Goal: Task Accomplishment & Management: Complete application form

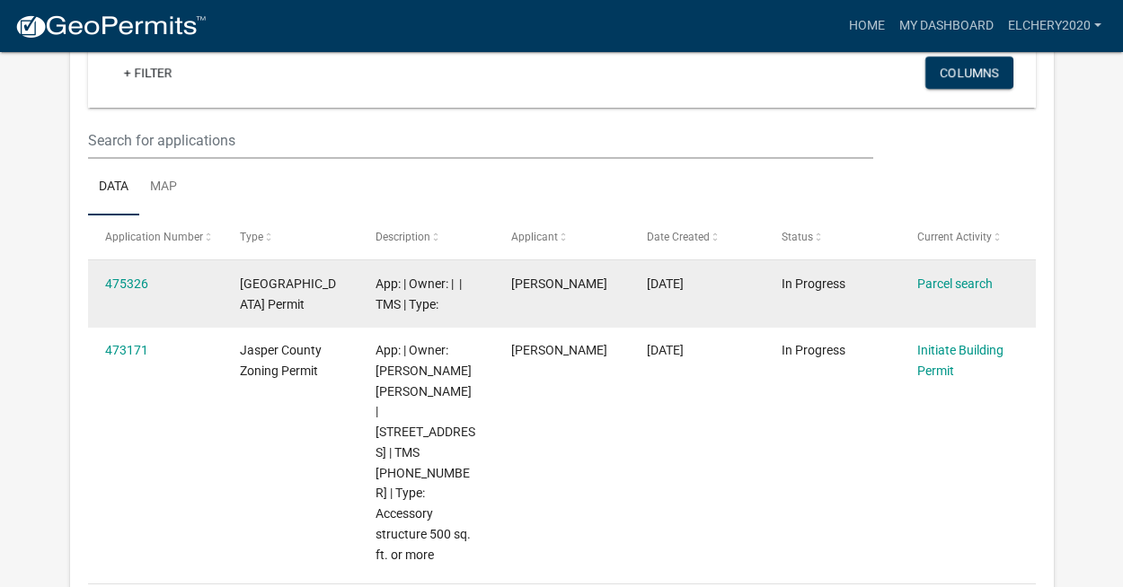
scroll to position [228, 0]
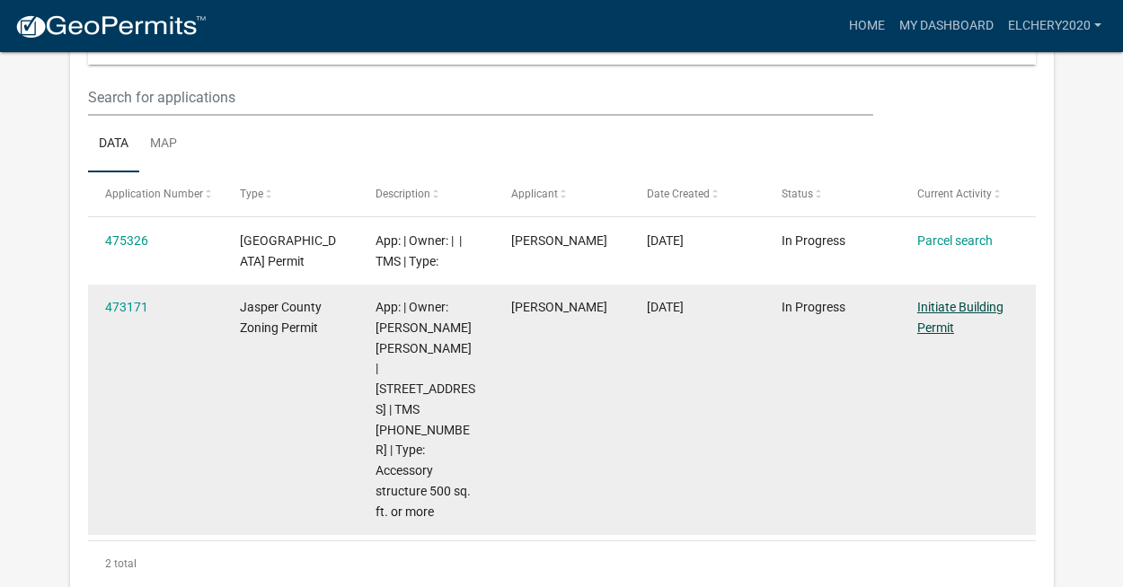
click at [939, 307] on link "Initiate Building Permit" at bounding box center [960, 317] width 86 height 35
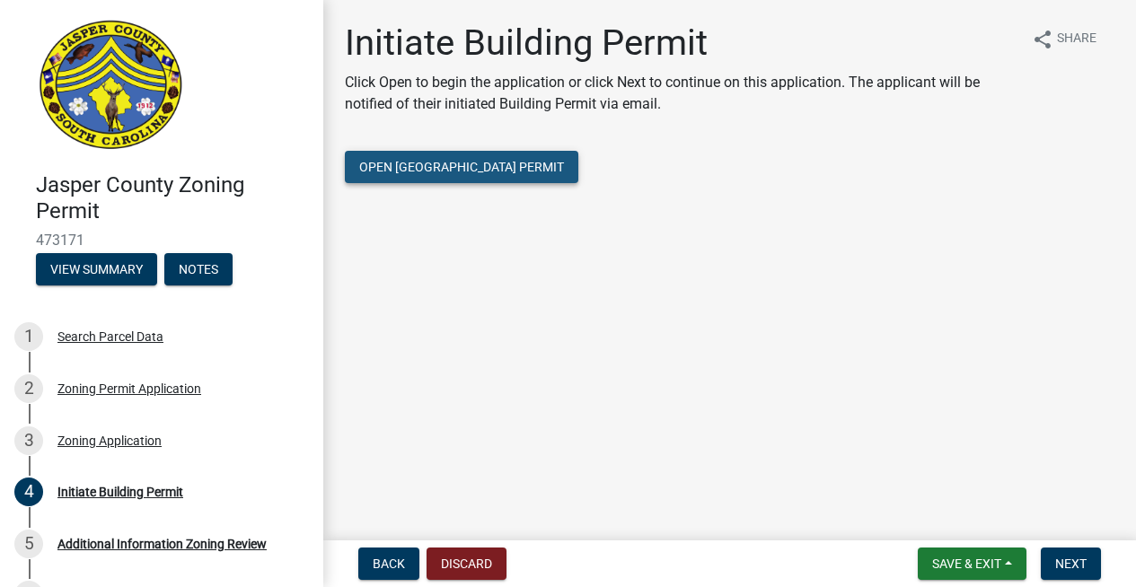
click at [497, 167] on span "Open Jasper County Building Permit" at bounding box center [461, 167] width 205 height 14
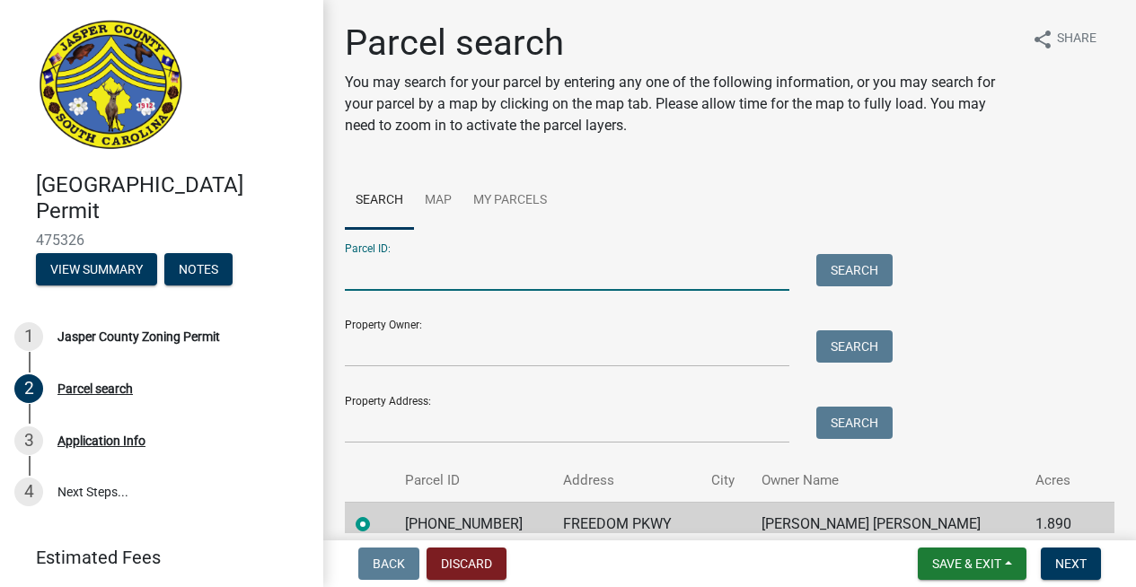
click at [637, 286] on input "Parcel ID:" at bounding box center [567, 272] width 445 height 37
type input "0390004038"
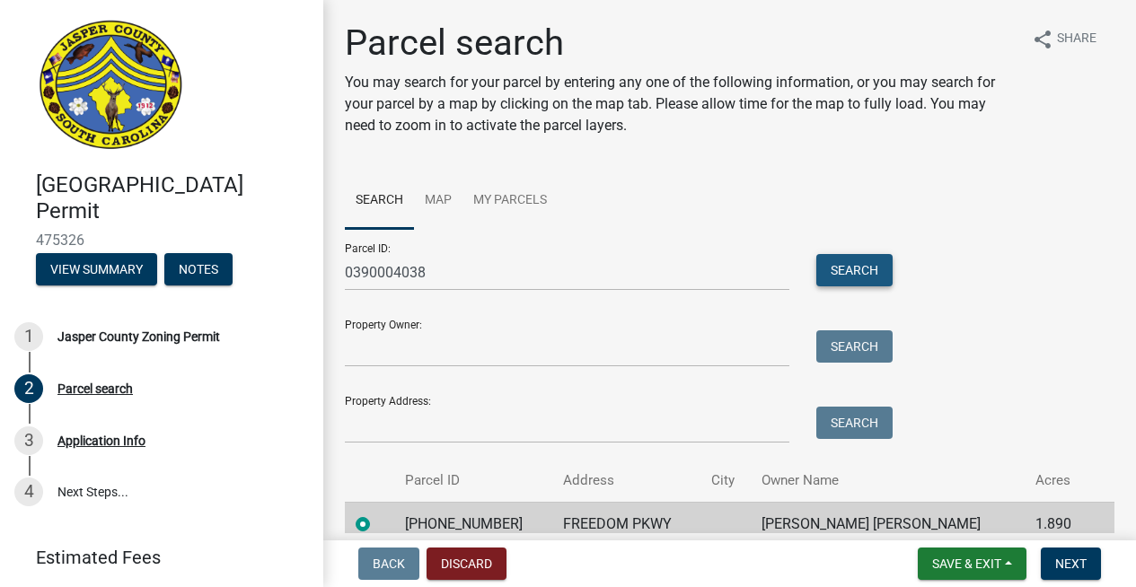
click at [840, 269] on button "Search" at bounding box center [854, 270] width 76 height 32
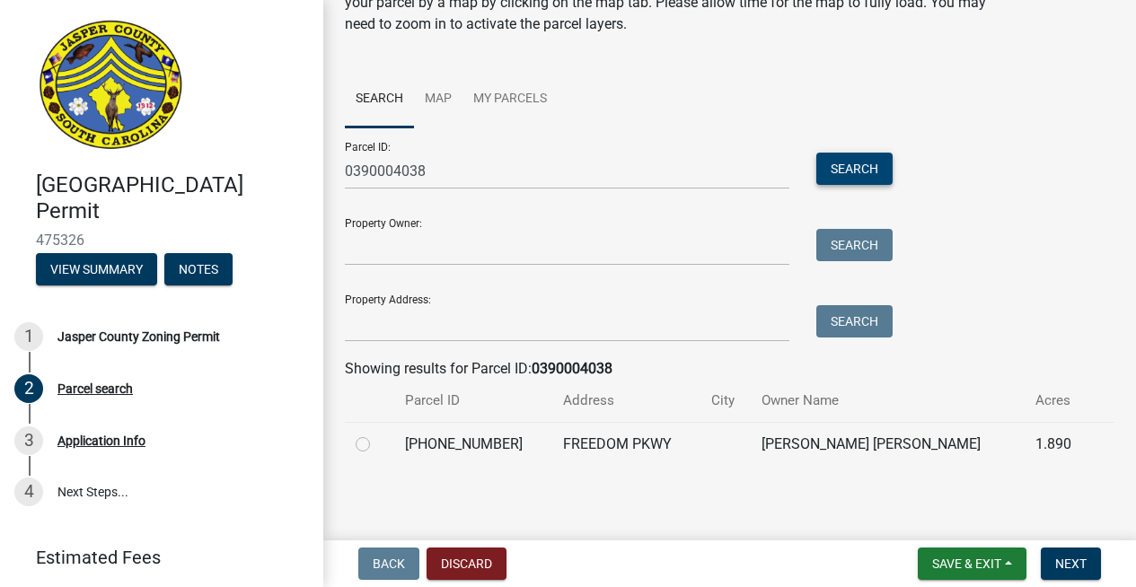
scroll to position [104, 0]
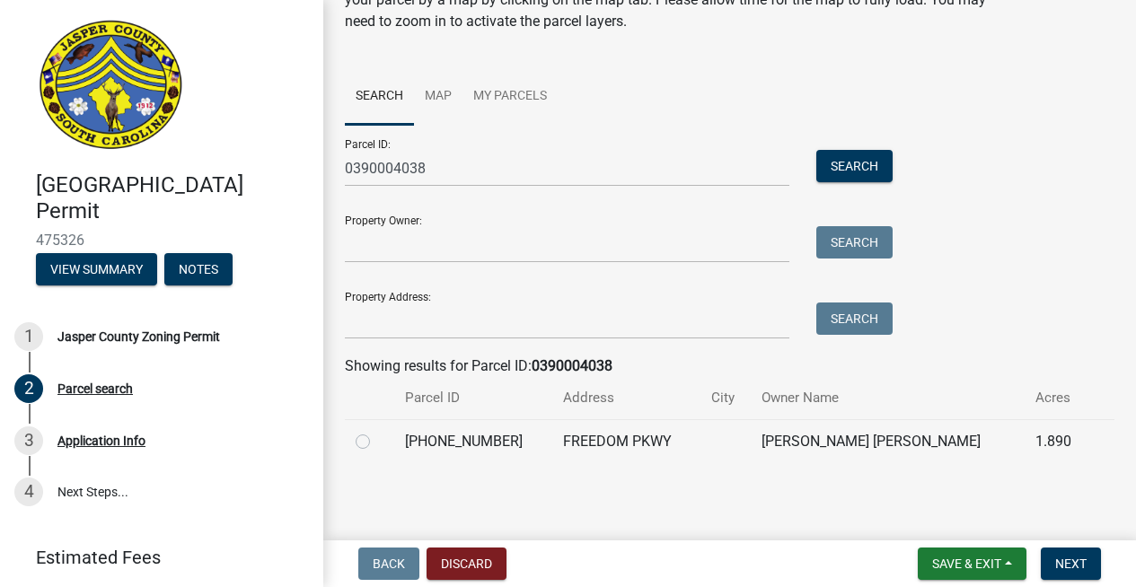
click at [377, 431] on label at bounding box center [377, 431] width 0 height 0
click at [377, 442] on input "radio" at bounding box center [383, 437] width 12 height 12
radio input "true"
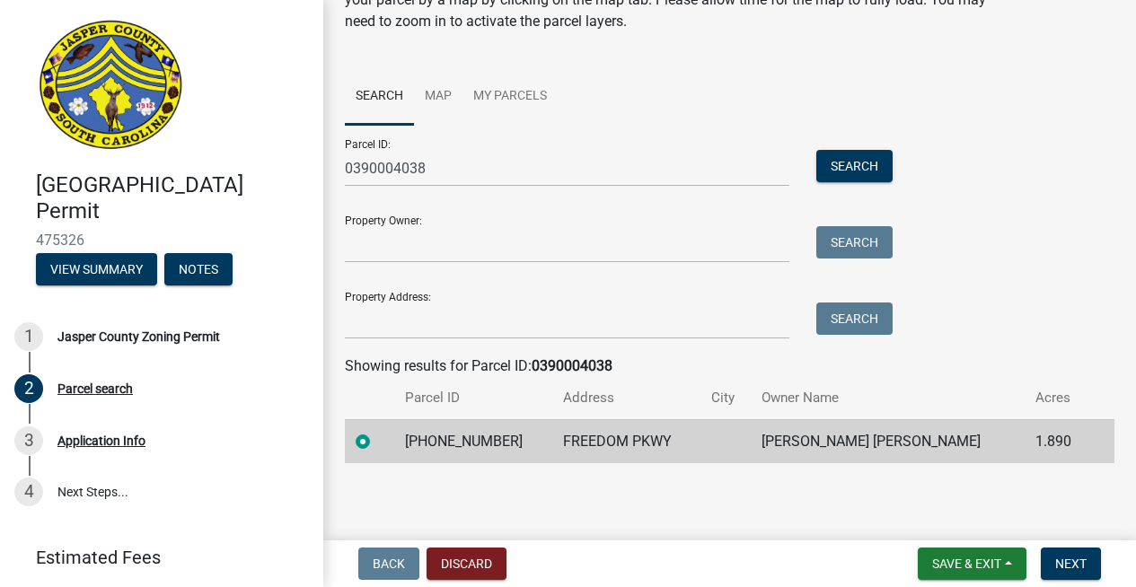
click at [931, 443] on td "[PERSON_NAME] [PERSON_NAME]" at bounding box center [888, 441] width 274 height 44
click at [1071, 553] on button "Next" at bounding box center [1071, 564] width 60 height 32
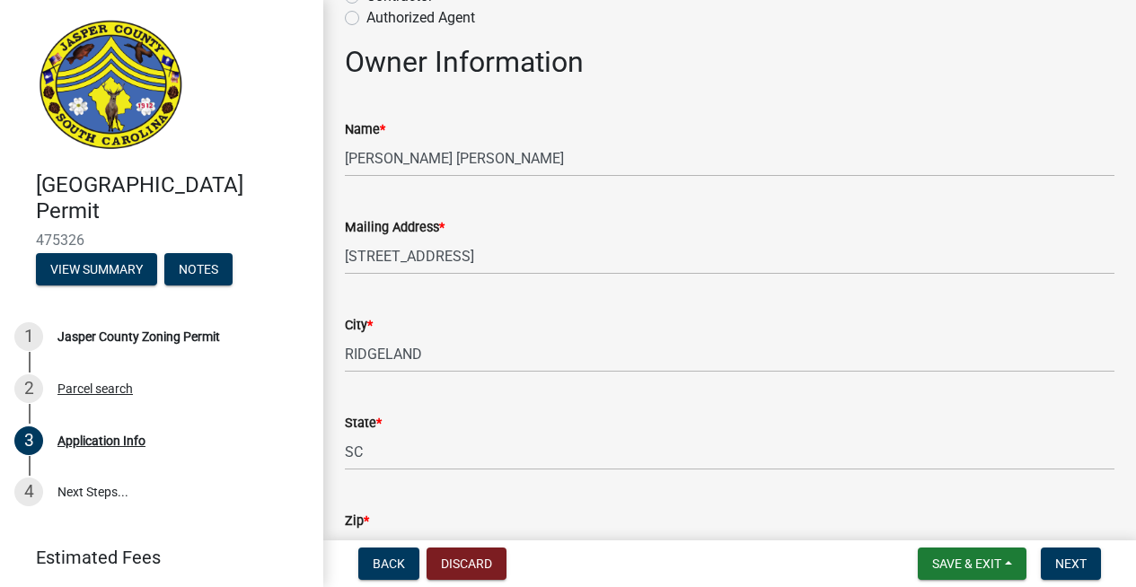
scroll to position [47, 0]
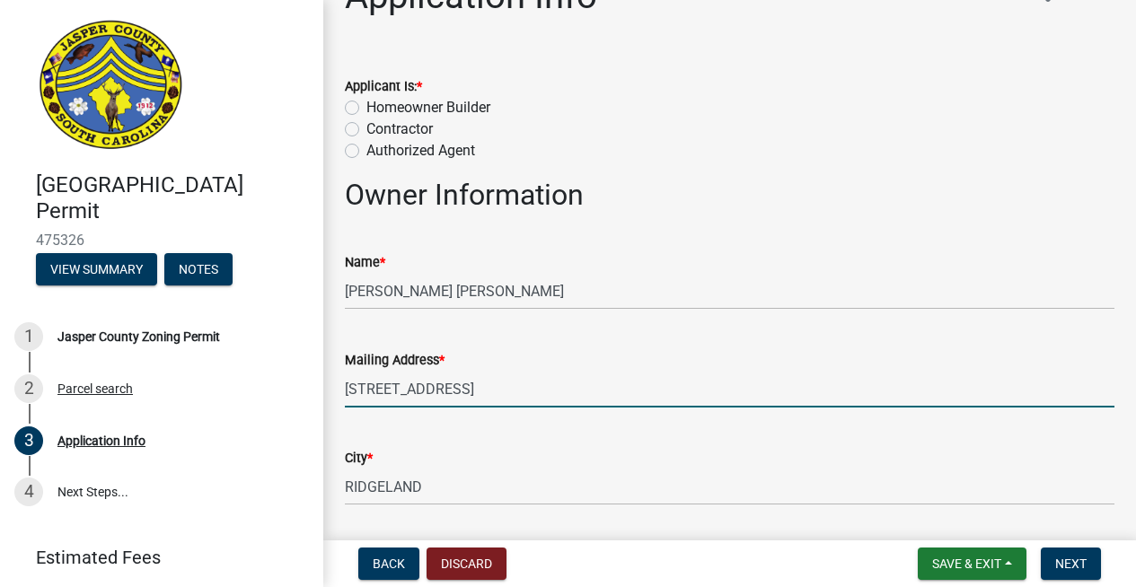
click at [542, 384] on input "[STREET_ADDRESS]" at bounding box center [730, 389] width 770 height 37
click at [604, 384] on input "[STREET_ADDRESS]" at bounding box center [730, 389] width 770 height 37
drag, startPoint x: 367, startPoint y: 388, endPoint x: 320, endPoint y: 373, distance: 50.0
click at [320, 373] on div "[GEOGRAPHIC_DATA] Permit 475326 View Summary Notes 1 [GEOGRAPHIC_DATA] Zoning P…" at bounding box center [568, 293] width 1136 height 587
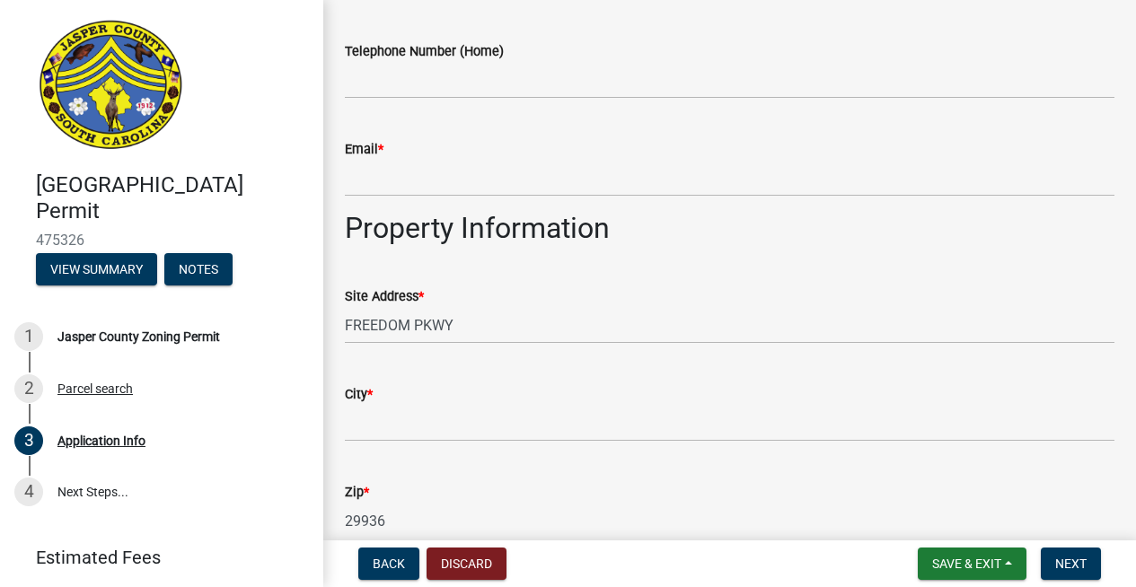
scroll to position [953, 0]
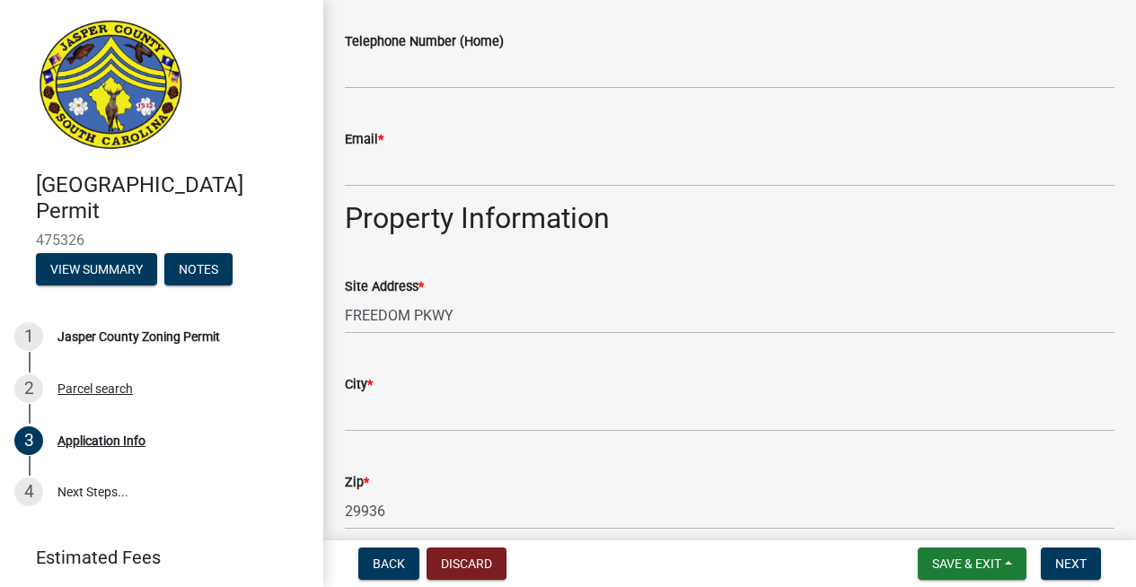
type input "[STREET_ADDRESS]"
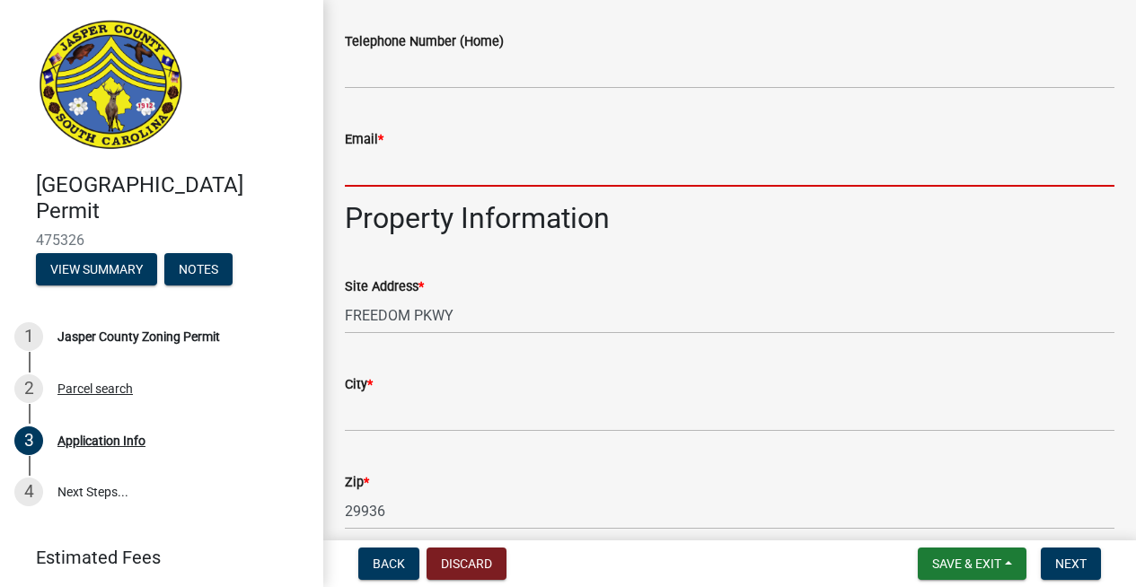
click at [454, 172] on input "Email *" at bounding box center [730, 168] width 770 height 37
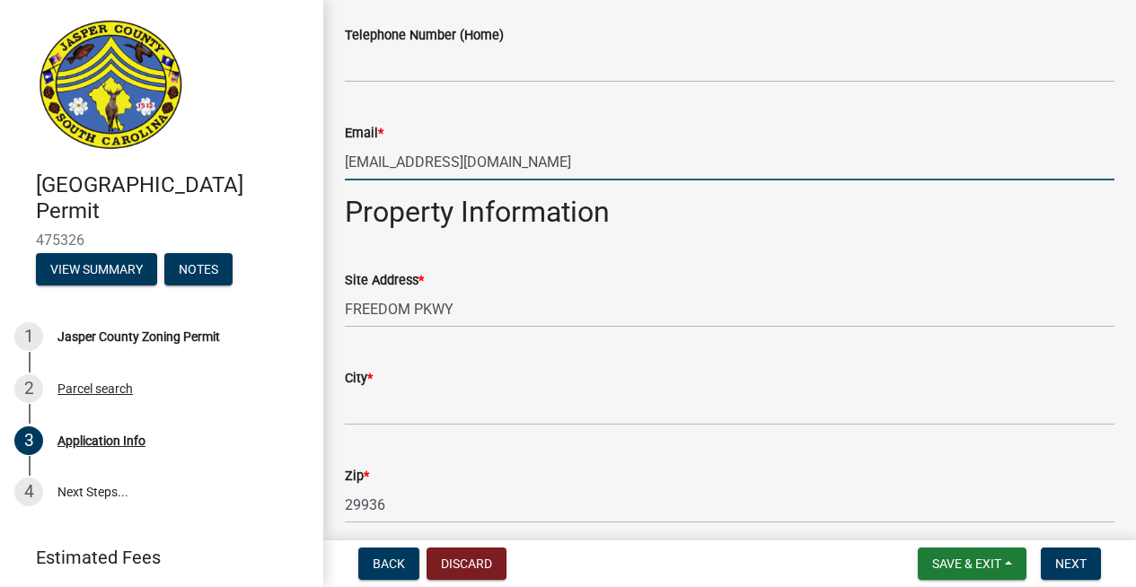
scroll to position [960, 0]
type input "[EMAIL_ADDRESS][DOMAIN_NAME]"
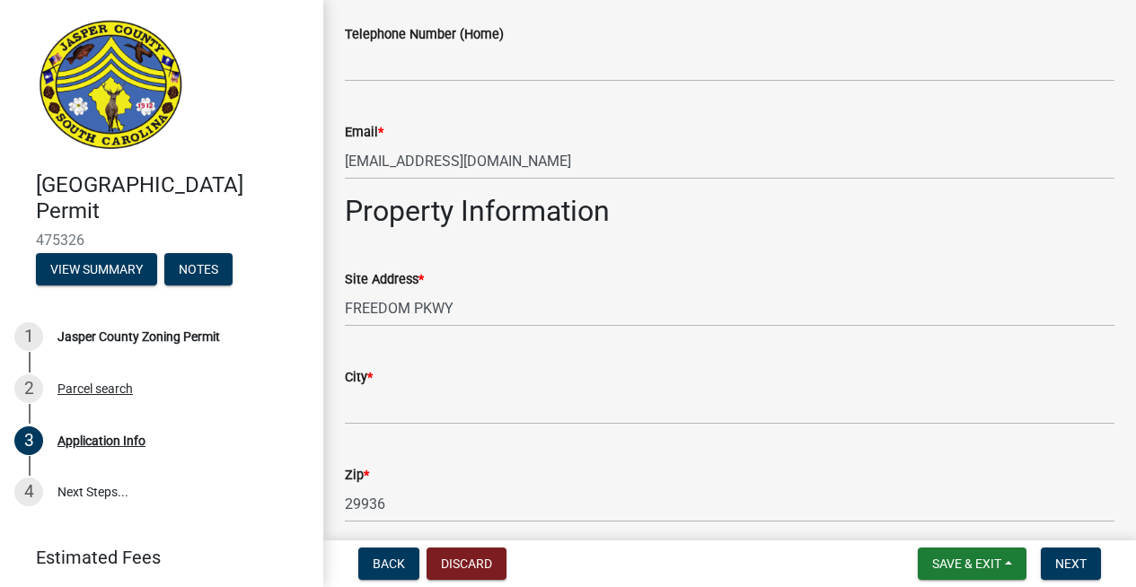
click at [365, 386] on div "City *" at bounding box center [730, 377] width 770 height 22
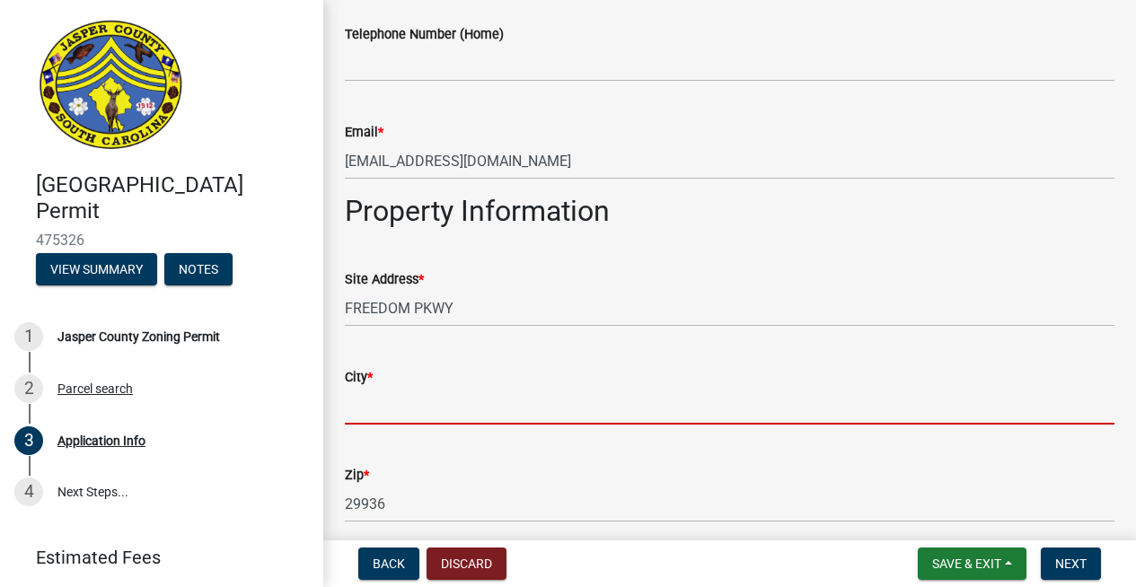
click at [375, 390] on input "City *" at bounding box center [730, 406] width 770 height 37
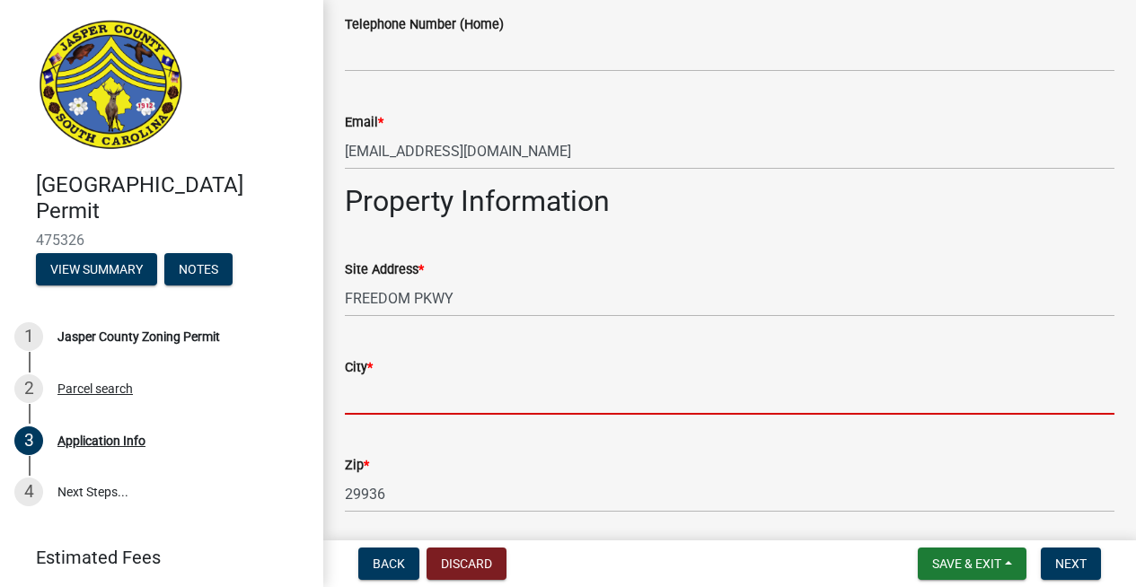
scroll to position [991, 0]
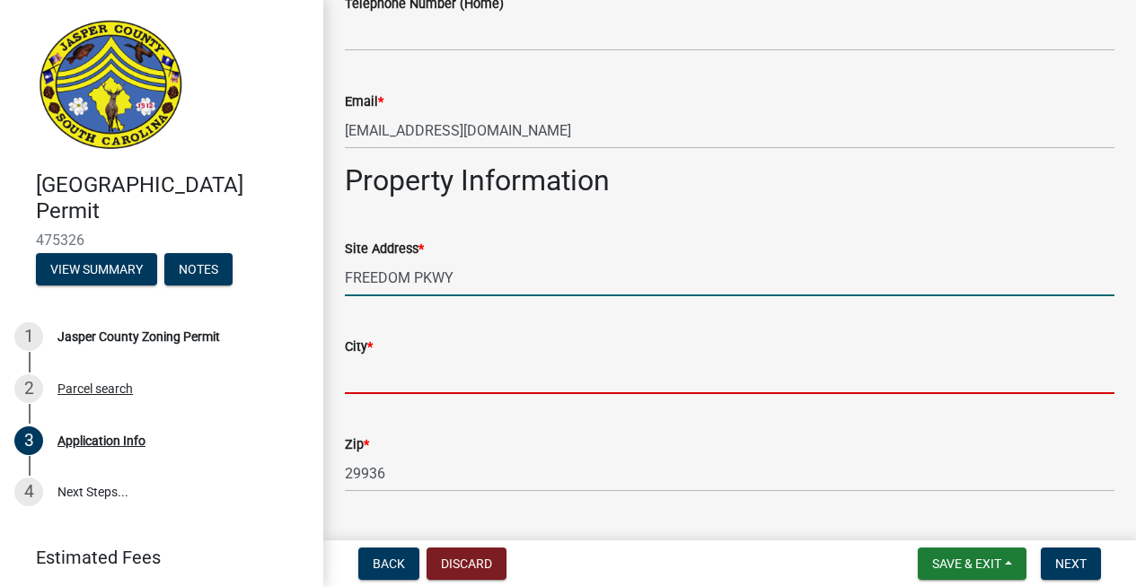
click at [347, 274] on input "FREEDOM PKWY" at bounding box center [730, 278] width 770 height 37
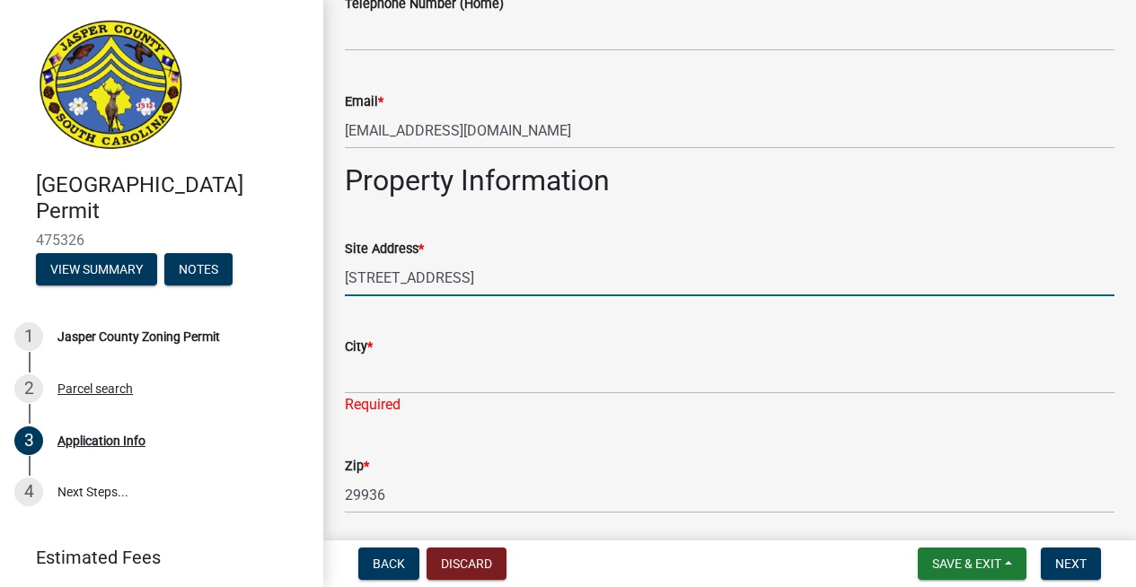
type input "[STREET_ADDRESS]"
drag, startPoint x: 359, startPoint y: 379, endPoint x: 387, endPoint y: 383, distance: 28.2
click at [361, 378] on input "City *" at bounding box center [730, 375] width 770 height 37
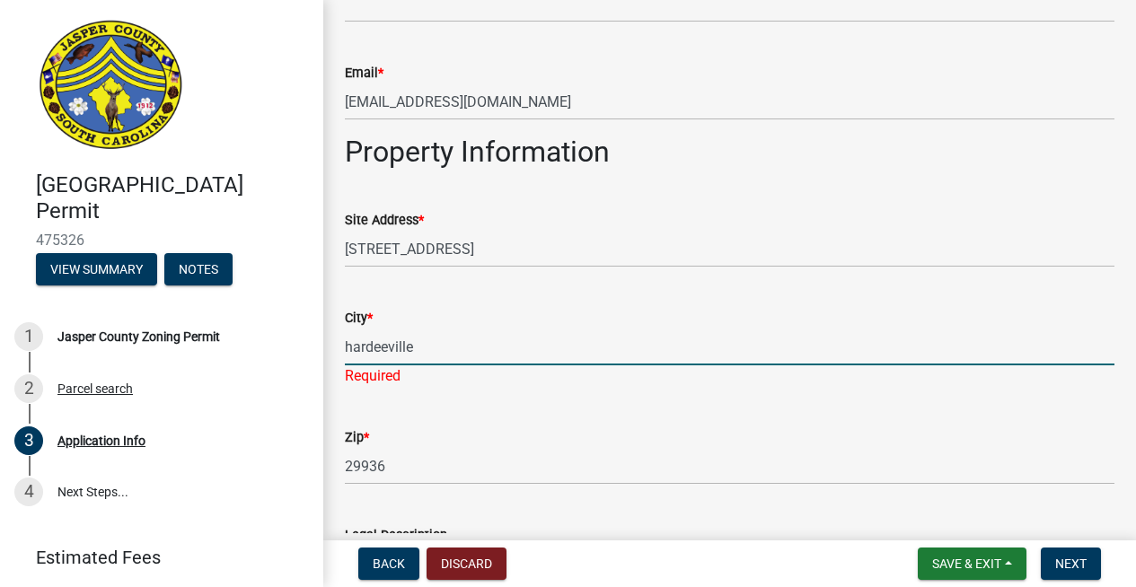
scroll to position [1167, 0]
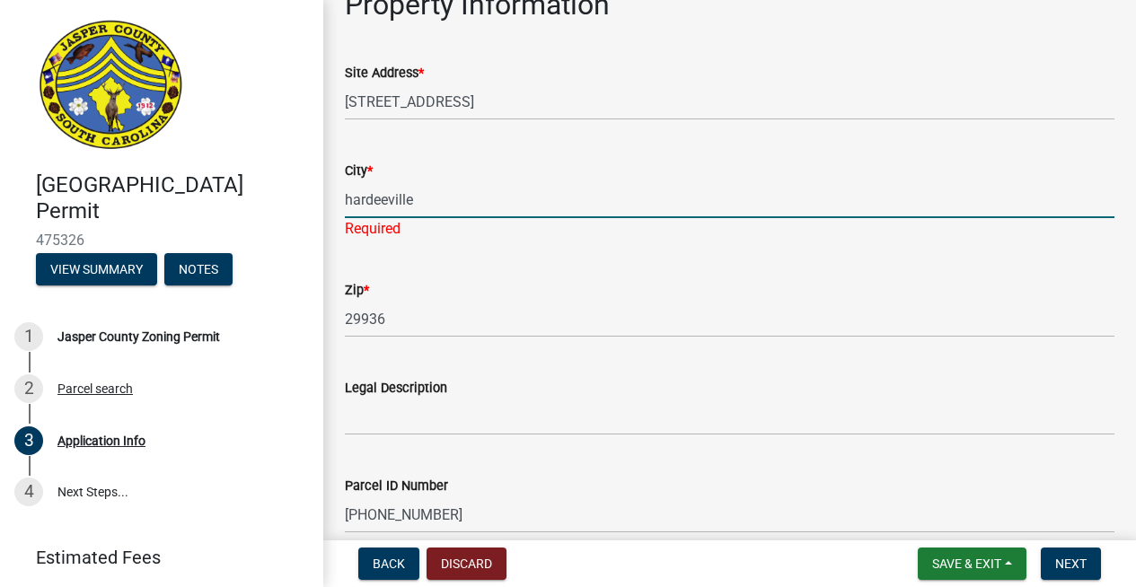
type input "hardeeville"
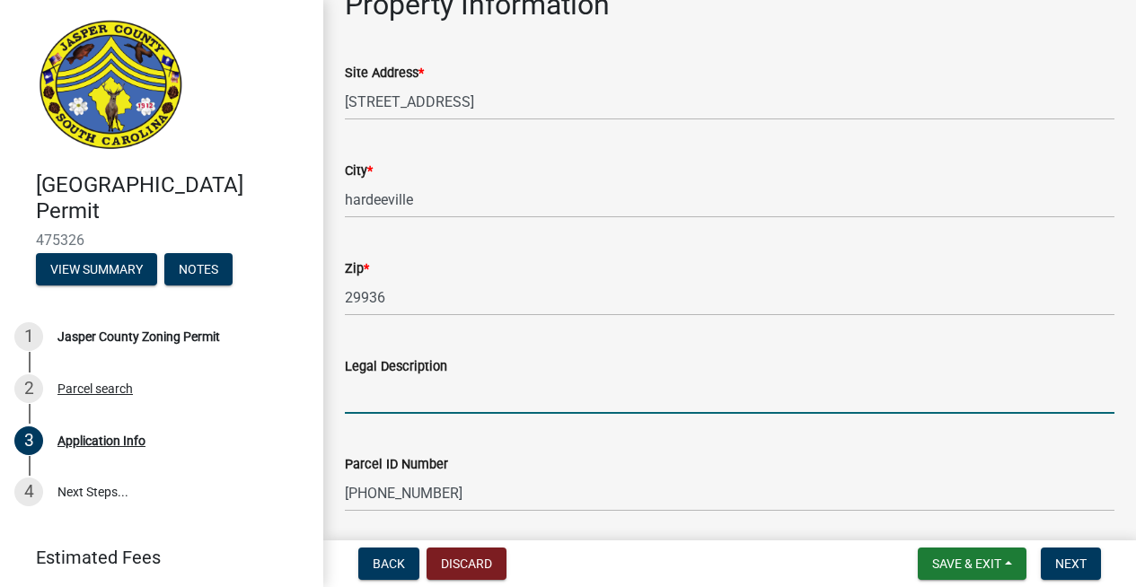
click at [429, 415] on wm-data-entity-input "Legal Description" at bounding box center [730, 379] width 770 height 98
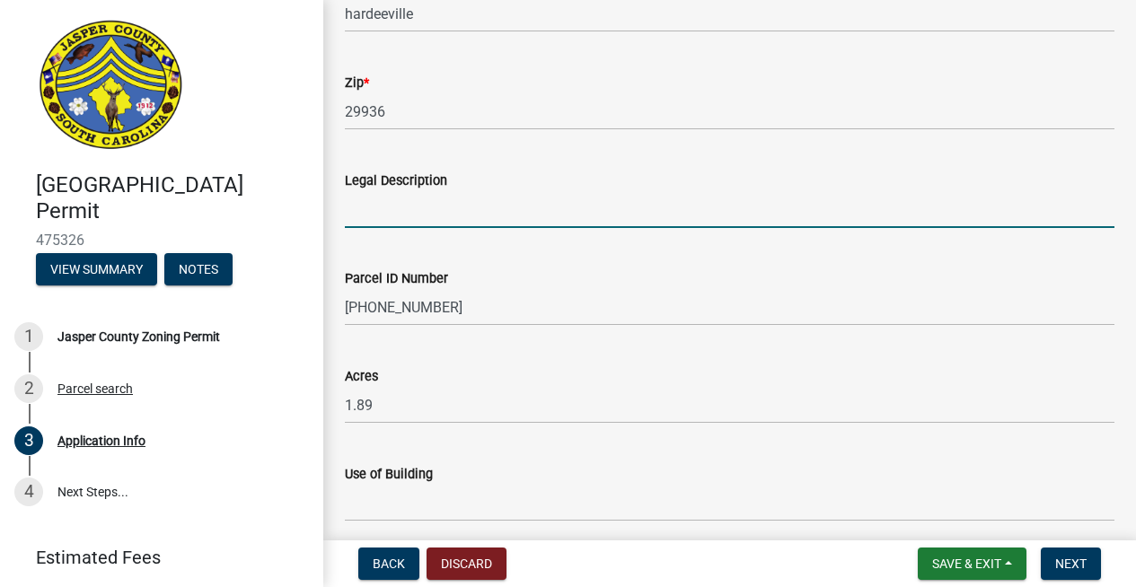
scroll to position [1532, 0]
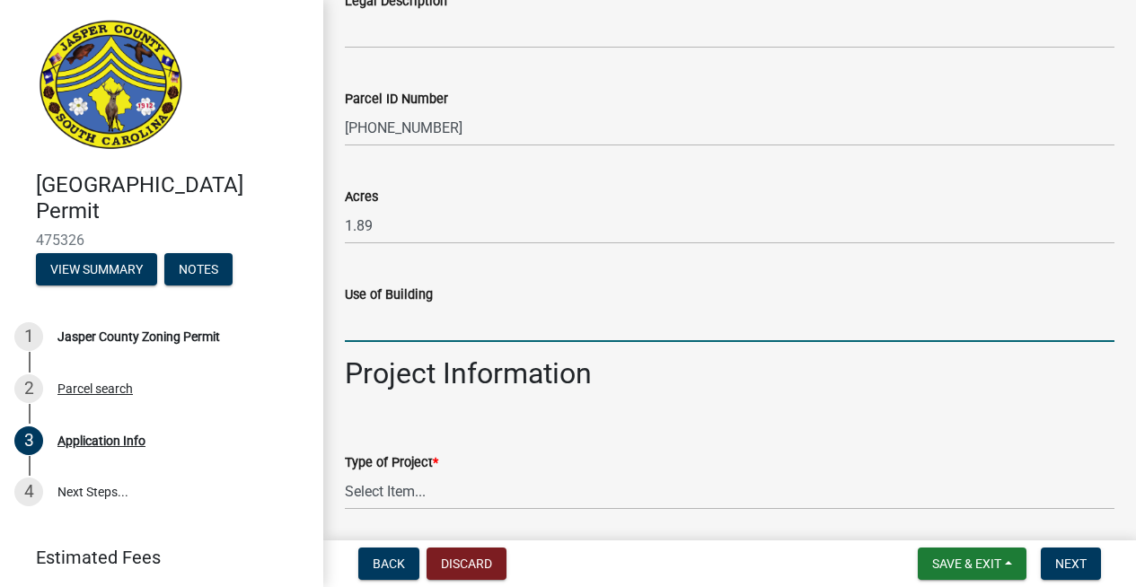
drag, startPoint x: 408, startPoint y: 322, endPoint x: 418, endPoint y: 322, distance: 9.9
click at [408, 322] on input "Use of Building" at bounding box center [730, 323] width 770 height 37
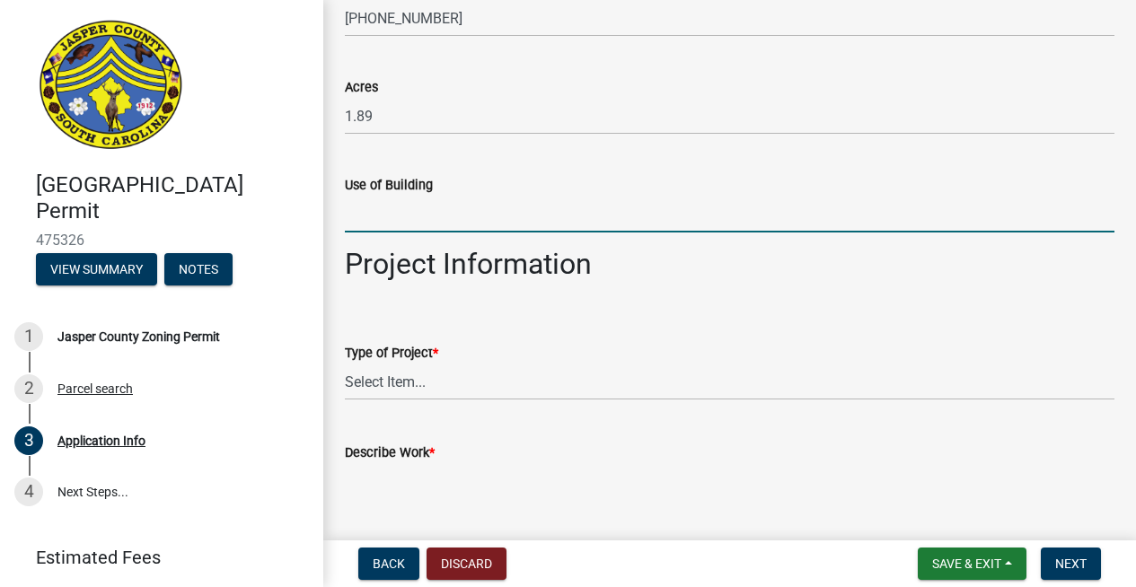
scroll to position [1711, 0]
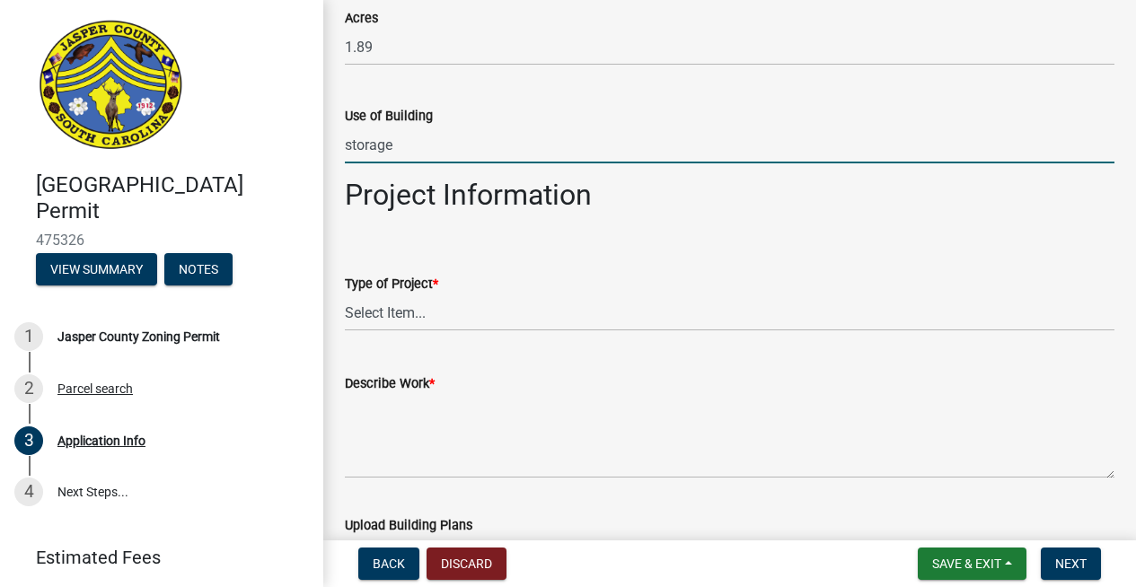
type input "storage"
click at [388, 311] on select "Select Item... Construction Trailer/Shipping Container Residential Demolition C…" at bounding box center [730, 313] width 770 height 37
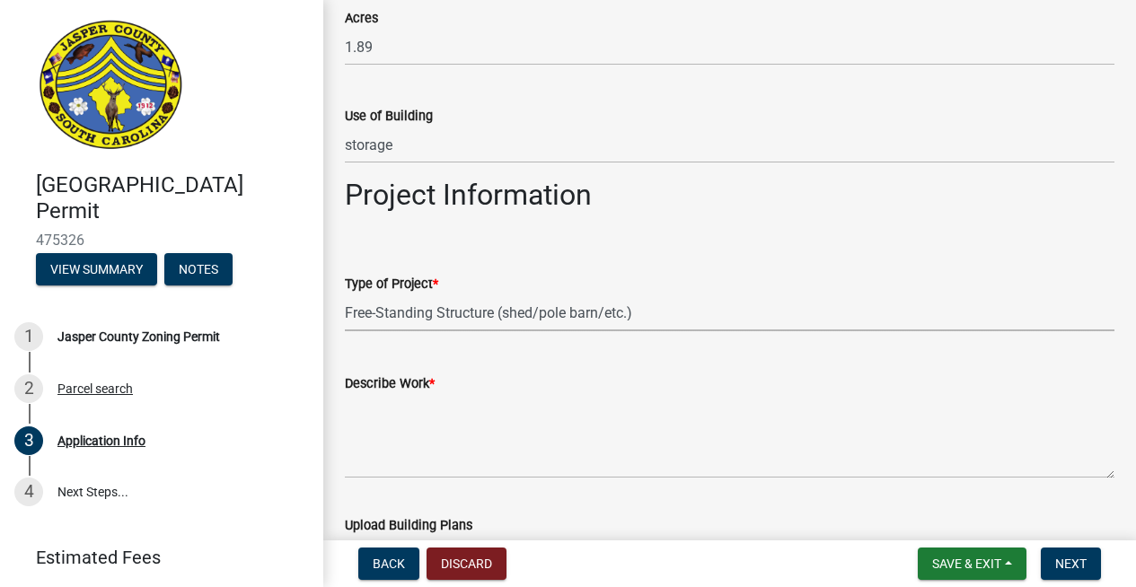
click at [345, 295] on select "Select Item... Construction Trailer/Shipping Container Residential Demolition C…" at bounding box center [730, 313] width 770 height 37
select select "f53fa719-3ff7-48d2-9eb7-3bbc18bb9995"
click at [402, 467] on textarea "Describe Work *" at bounding box center [730, 436] width 770 height 84
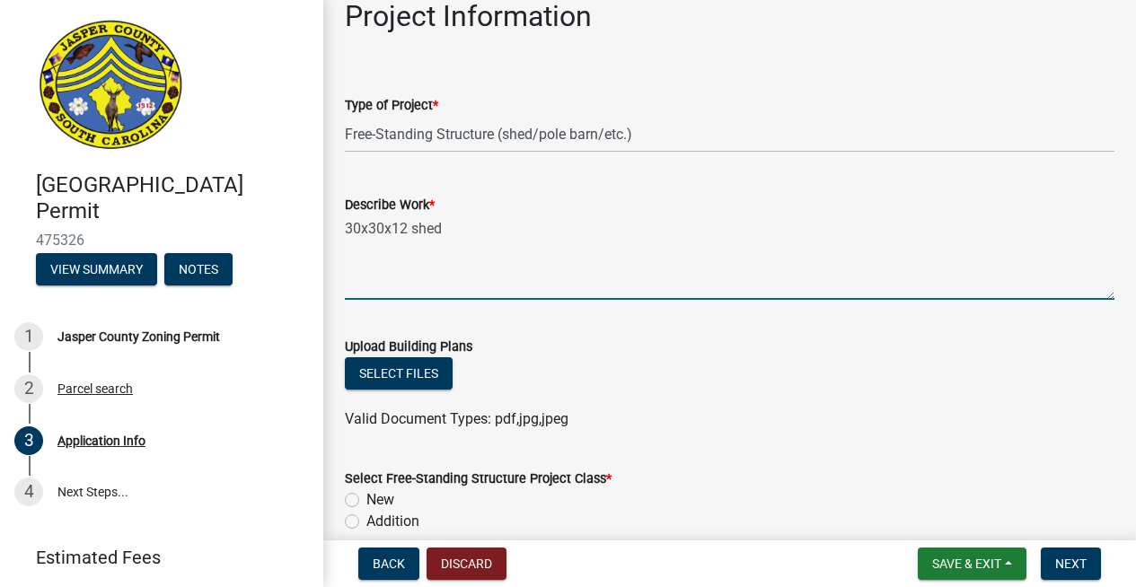
scroll to position [1916, 0]
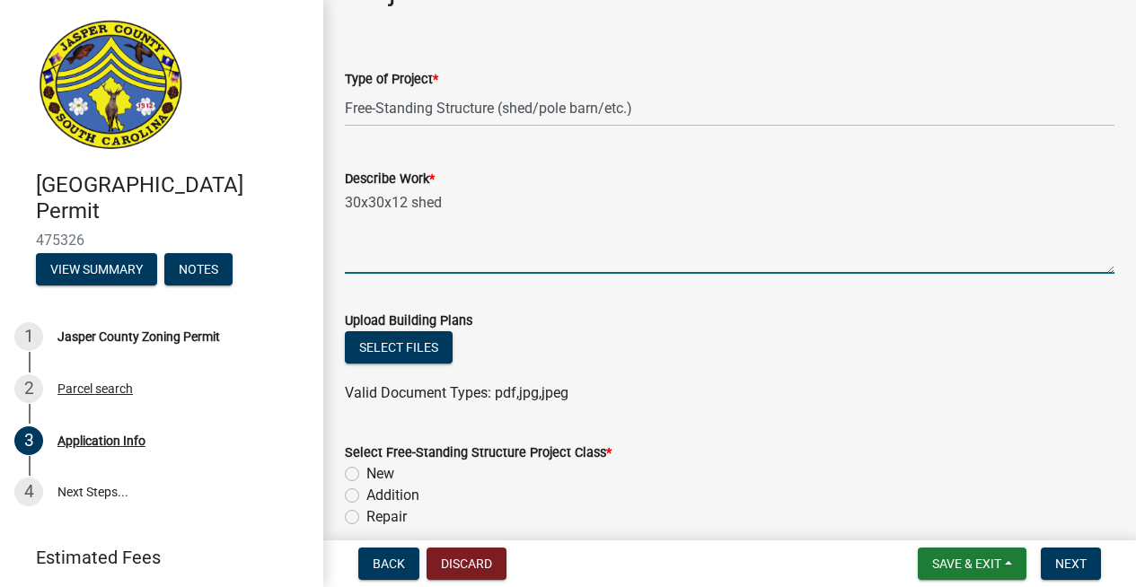
type textarea "30x30x12 shed"
click at [398, 343] on button "Select files" at bounding box center [399, 347] width 108 height 32
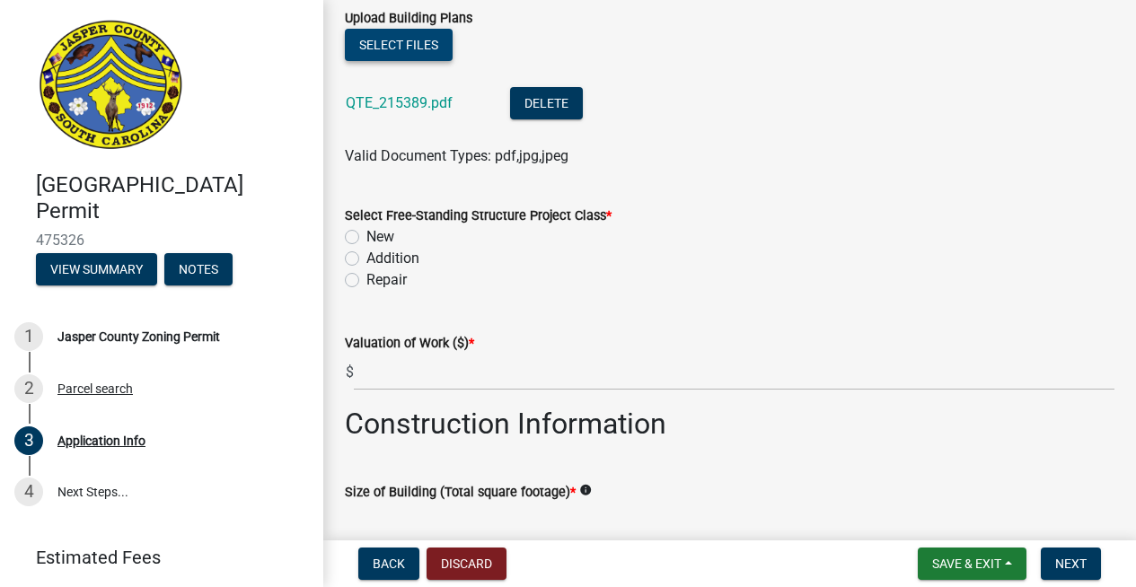
scroll to position [2325, 0]
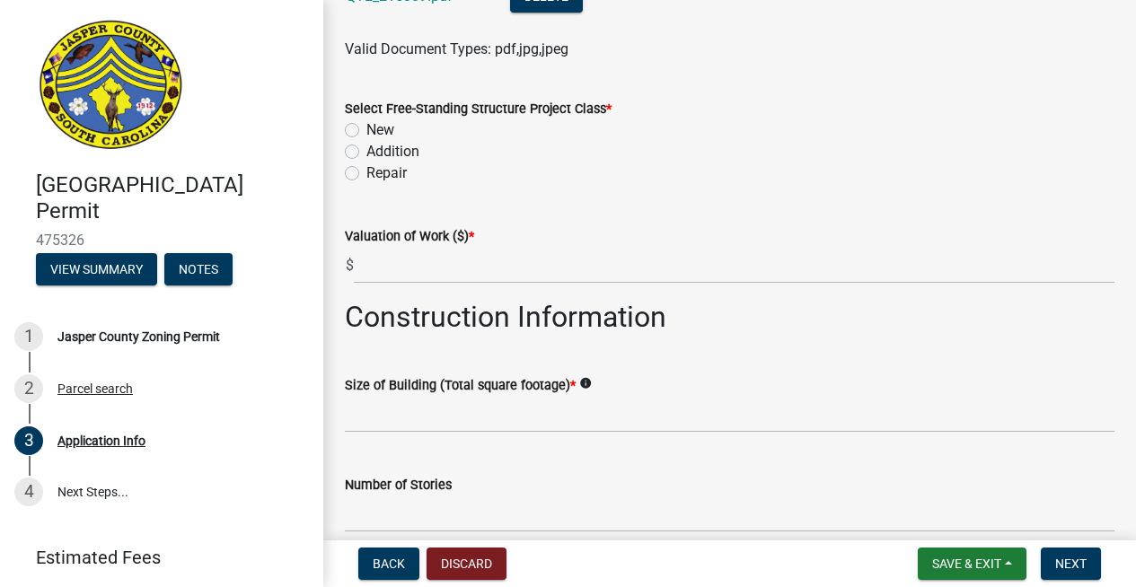
click at [366, 132] on label "New" at bounding box center [380, 130] width 28 height 22
click at [366, 131] on input "New" at bounding box center [372, 125] width 12 height 12
radio input "true"
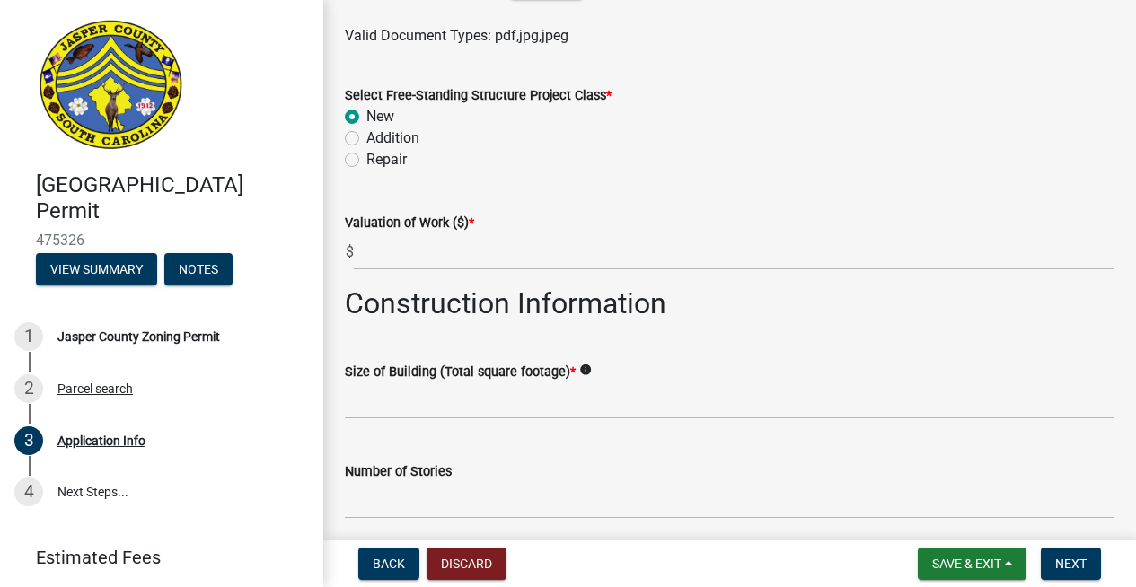
scroll to position [2363, 0]
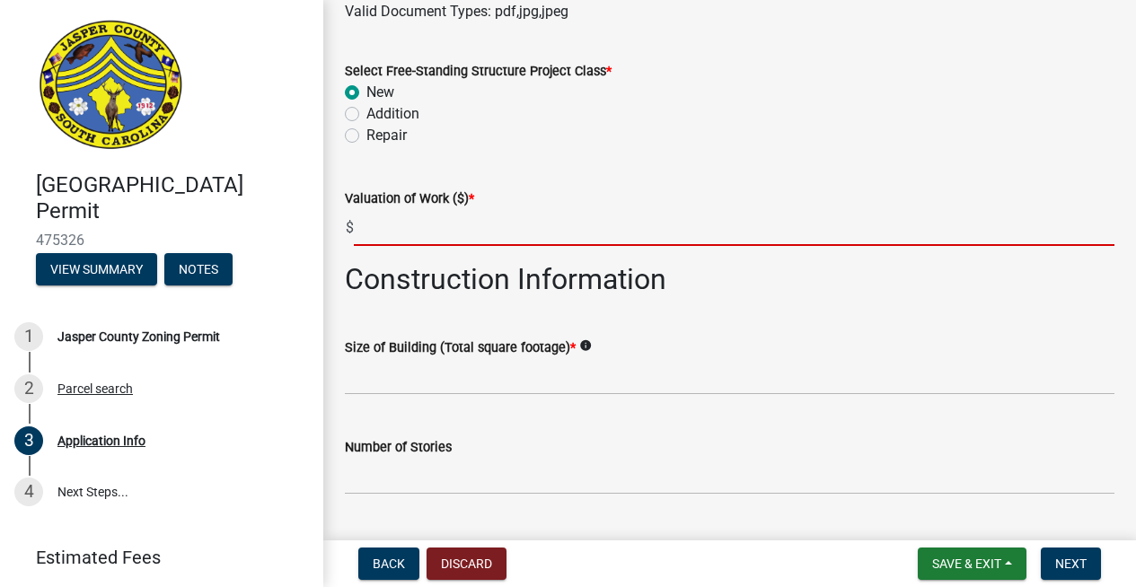
click at [449, 239] on input "text" at bounding box center [734, 227] width 761 height 37
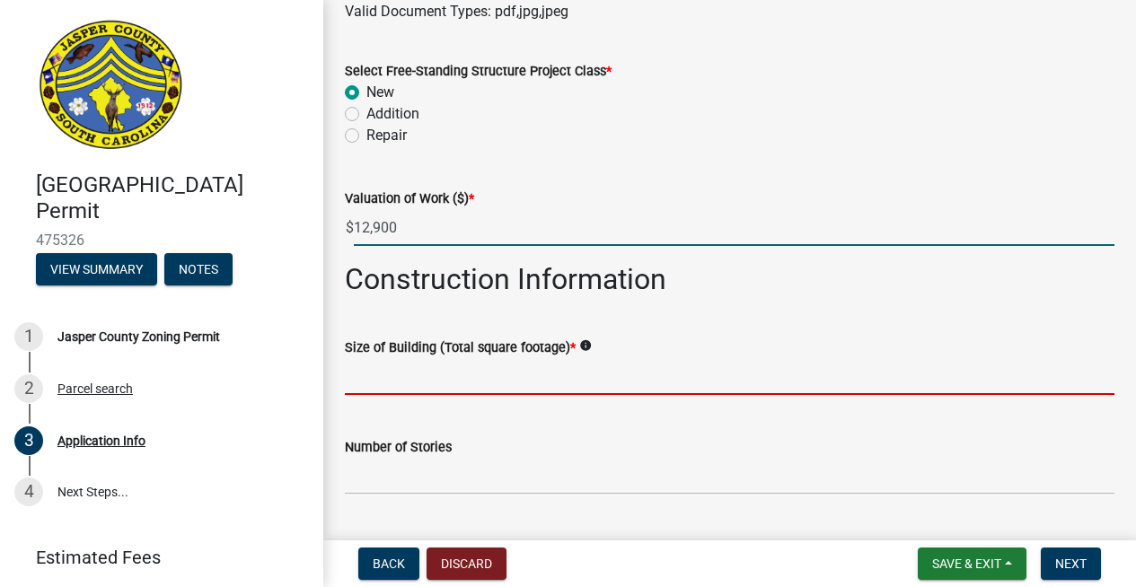
type input "12900"
click at [417, 365] on input "text" at bounding box center [730, 376] width 770 height 37
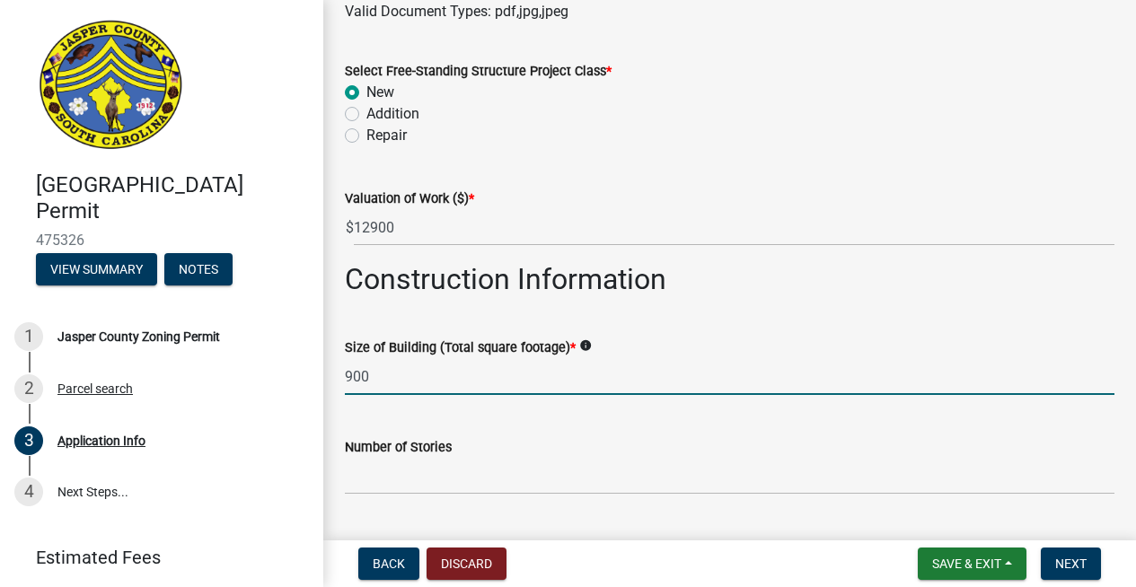
type input "900"
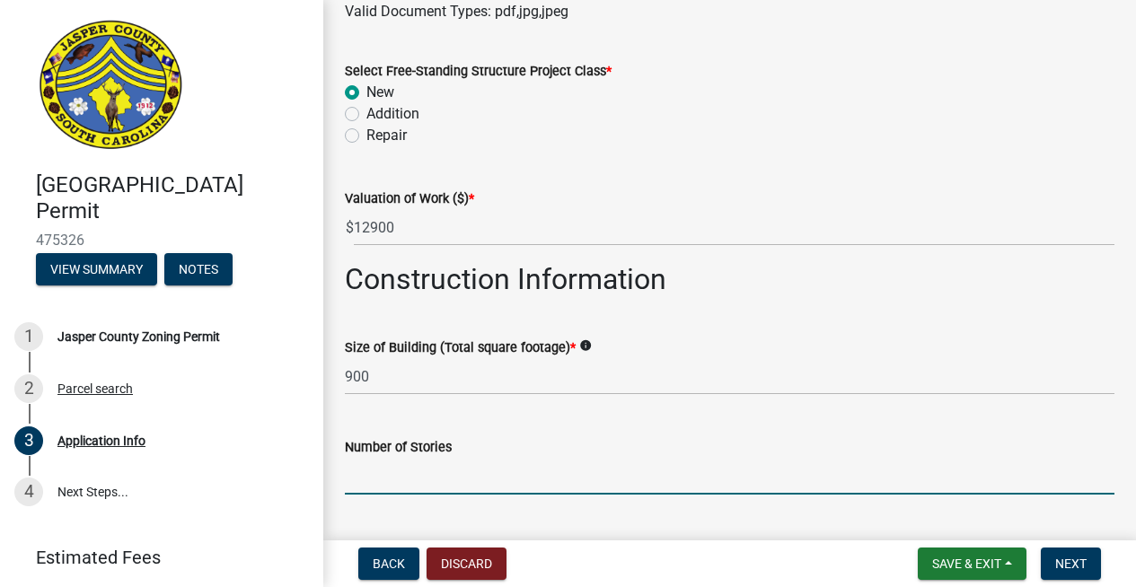
click at [484, 462] on input "text" at bounding box center [730, 476] width 770 height 37
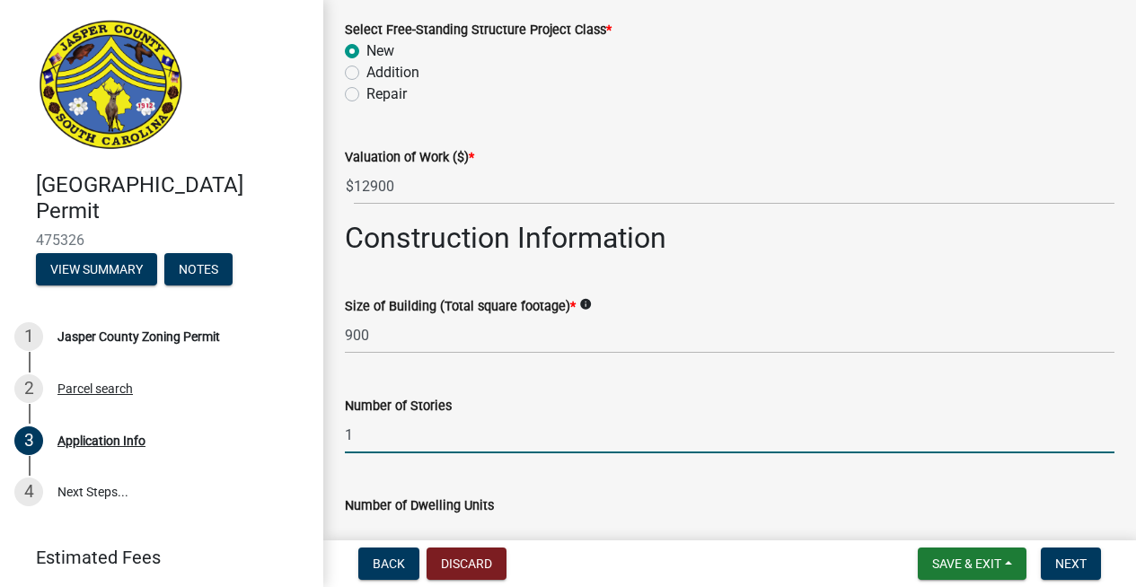
scroll to position [2560, 0]
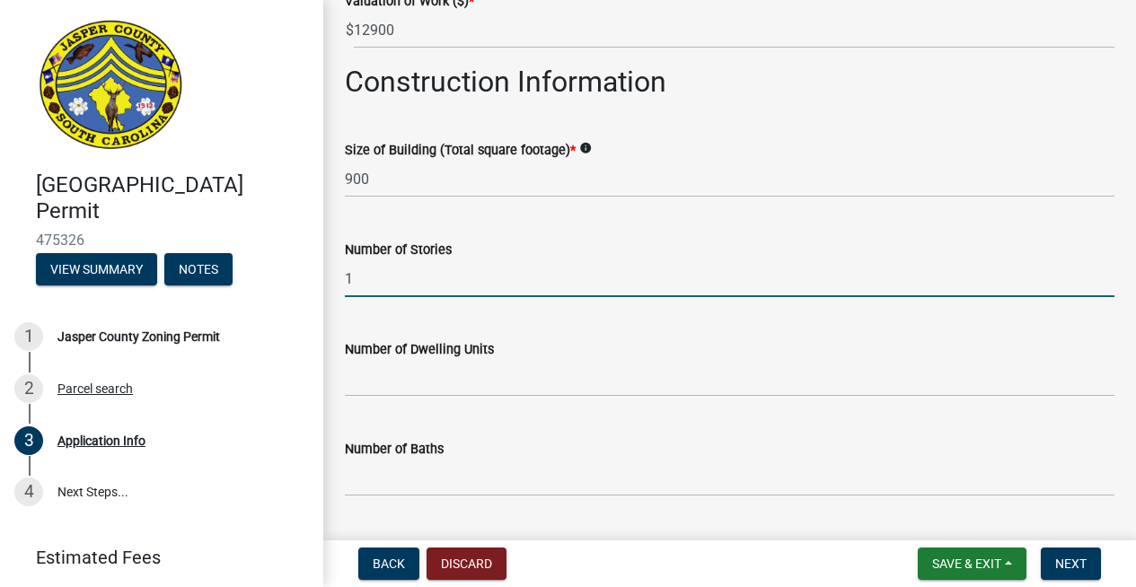
type input "1"
click at [454, 385] on input "text" at bounding box center [730, 378] width 770 height 37
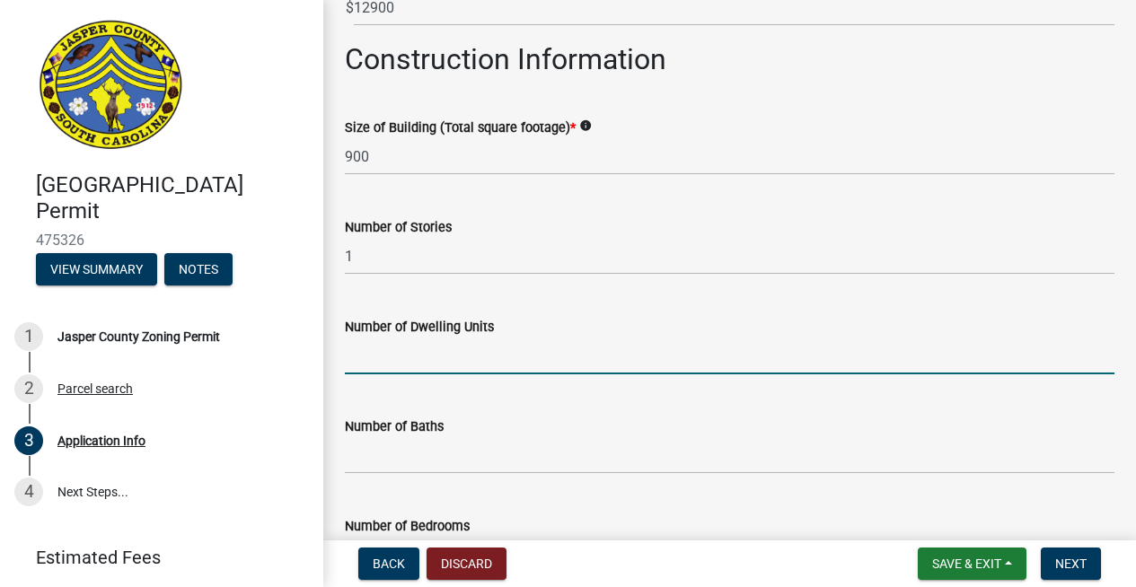
scroll to position [2584, 0]
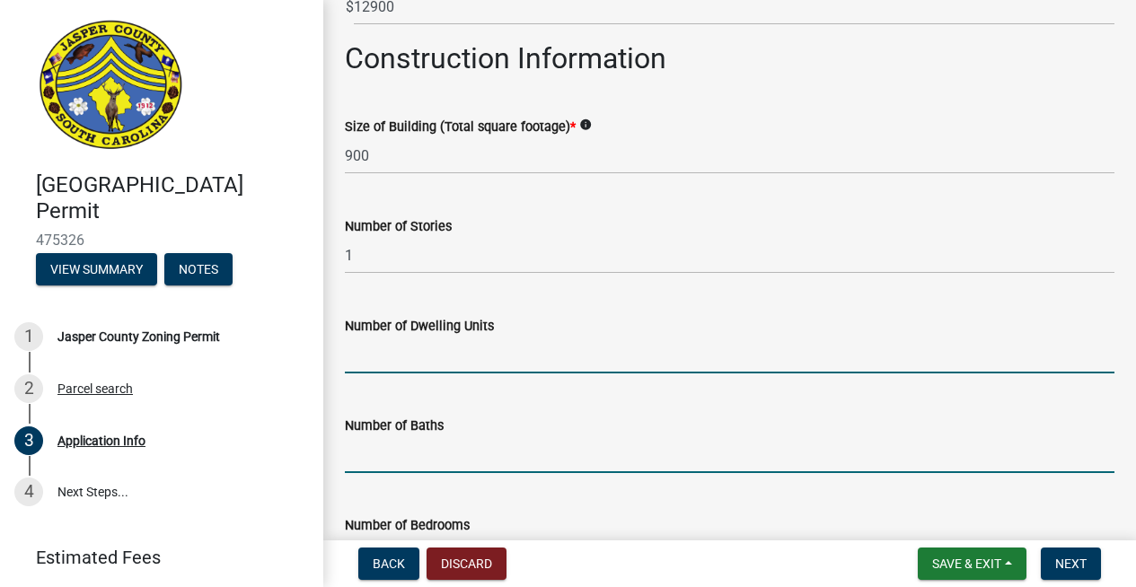
click at [422, 458] on input "text" at bounding box center [730, 454] width 770 height 37
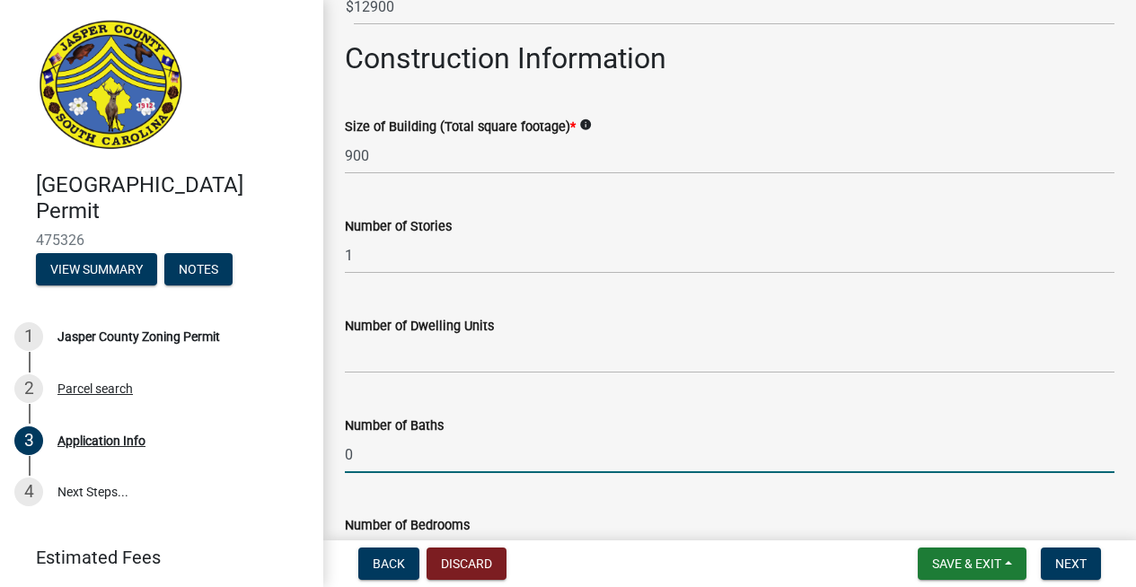
type input "0"
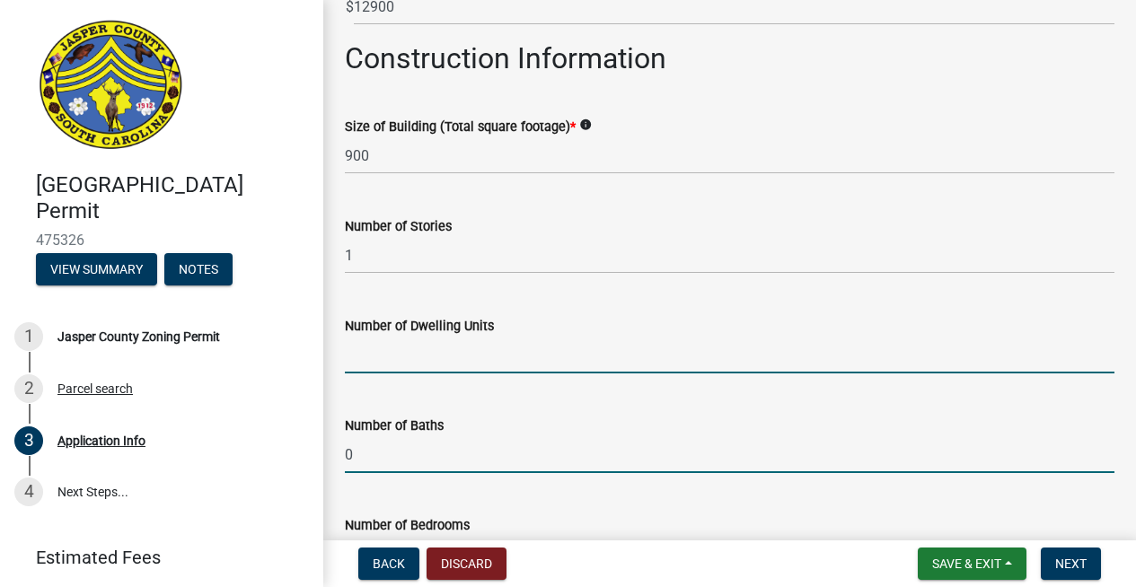
click at [383, 348] on input "text" at bounding box center [730, 355] width 770 height 37
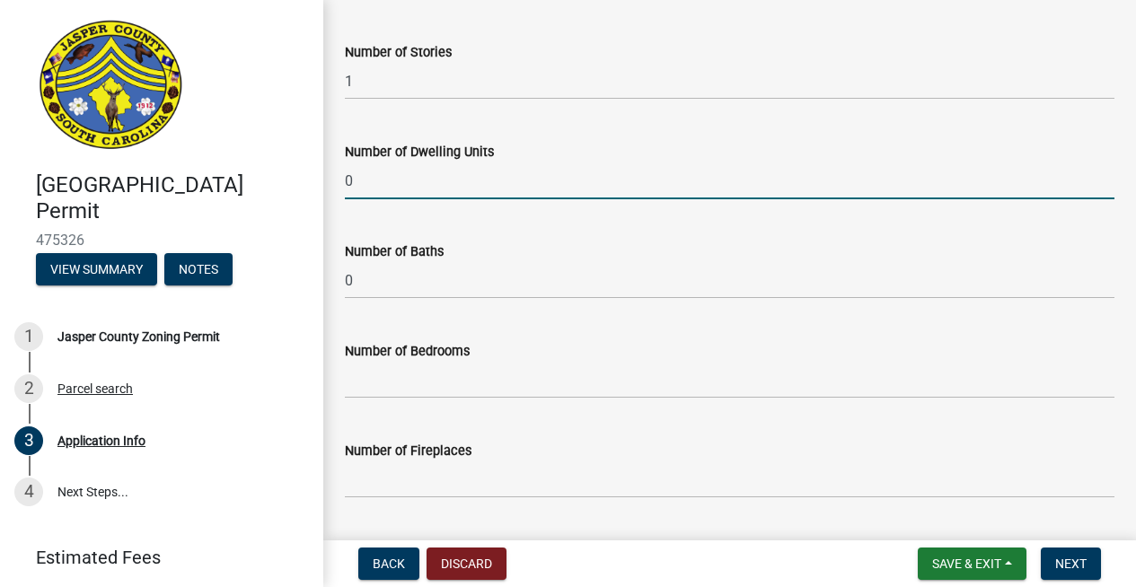
scroll to position [2846, 0]
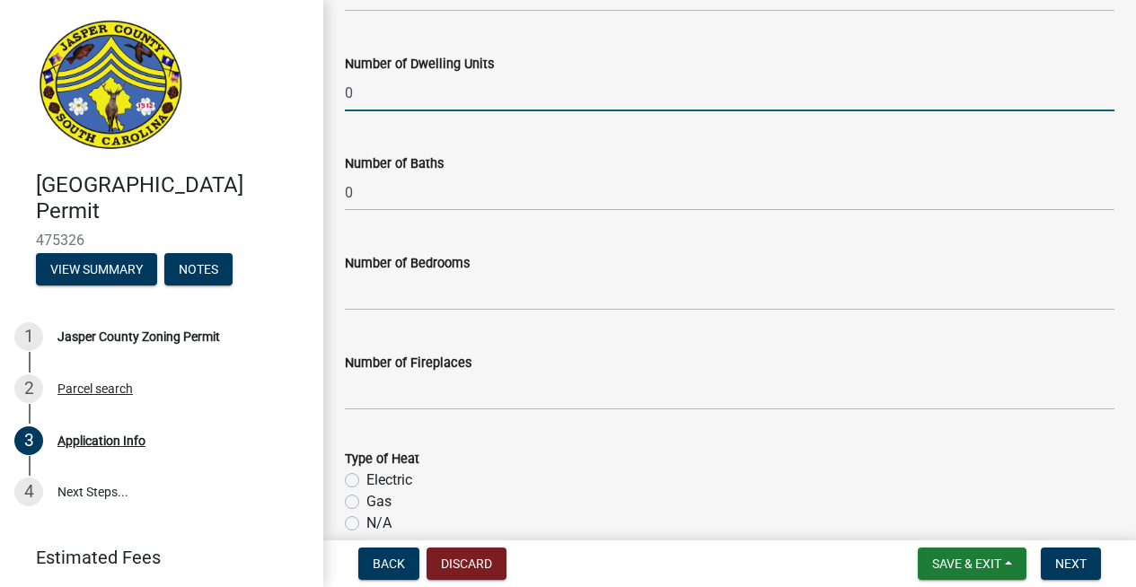
type input "0"
click at [383, 295] on input "text" at bounding box center [730, 292] width 770 height 37
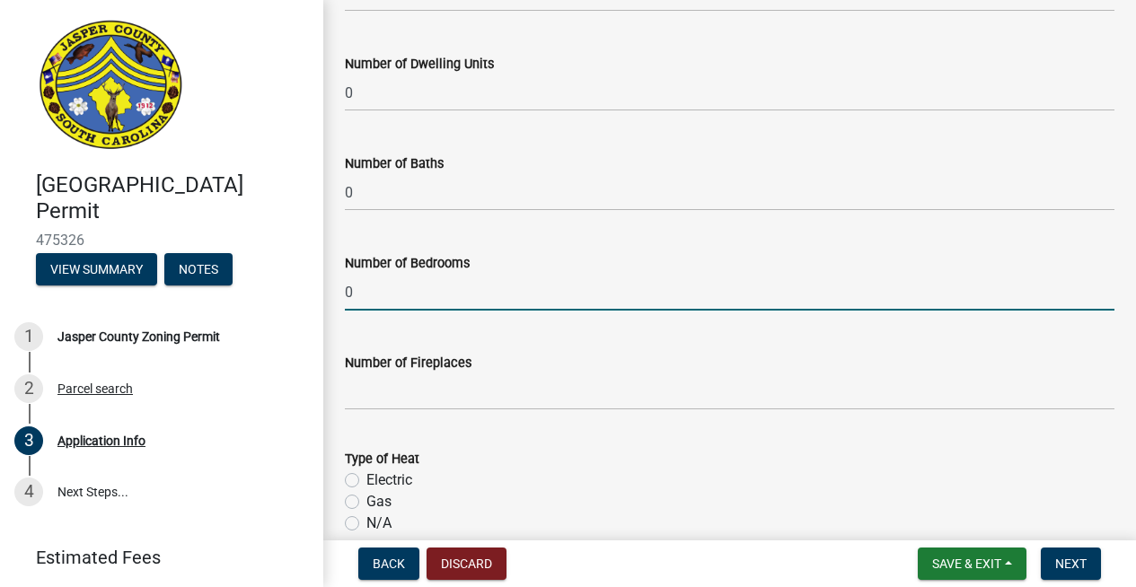
type input "0"
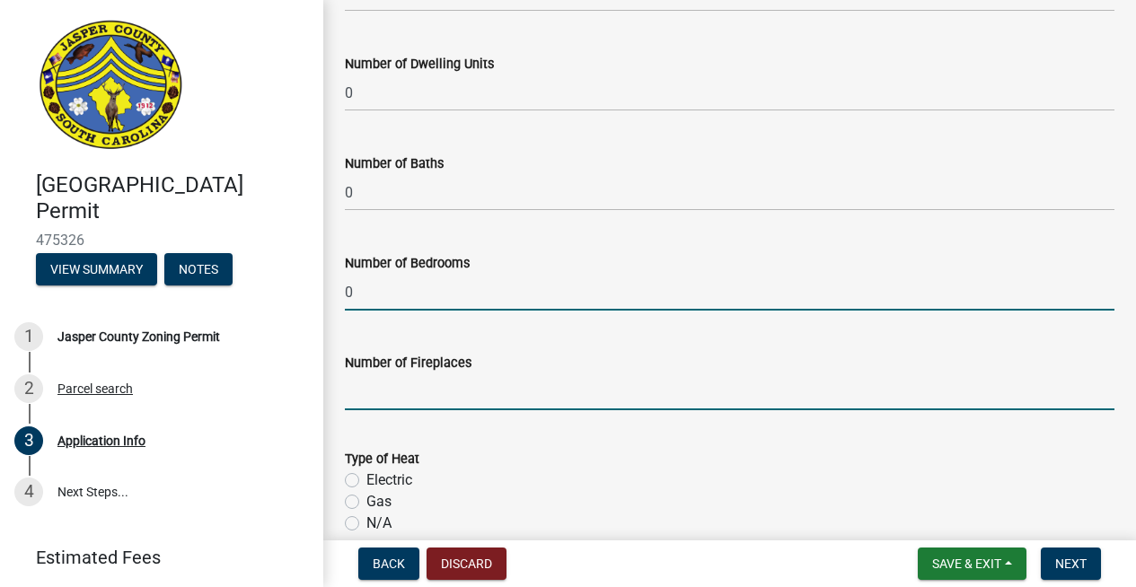
click at [381, 387] on input "text" at bounding box center [730, 392] width 770 height 37
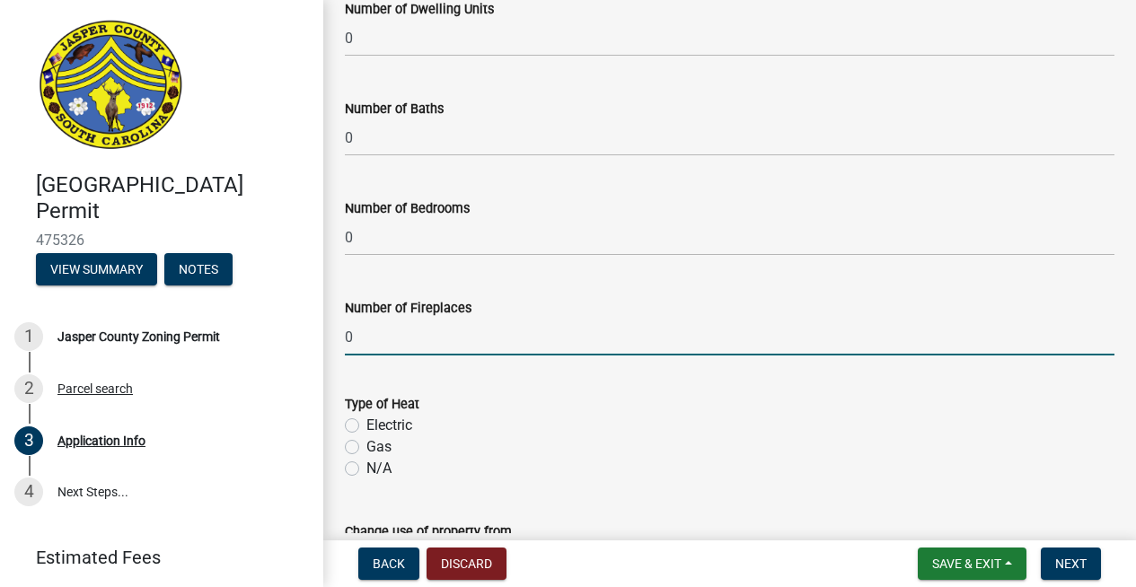
scroll to position [3019, 0]
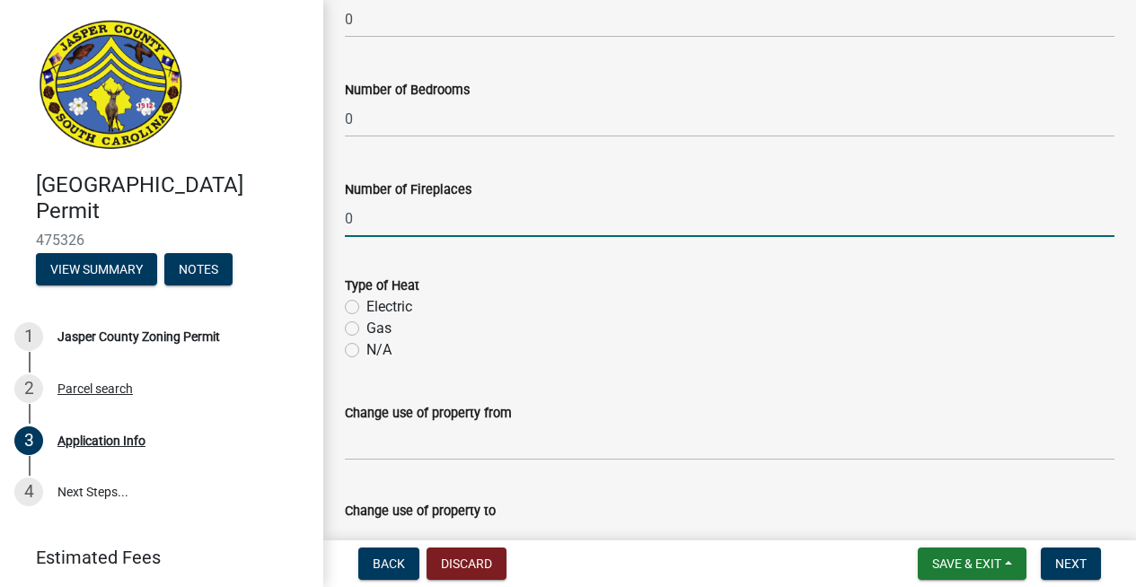
type input "0"
click at [366, 308] on label "Electric" at bounding box center [389, 307] width 46 height 22
click at [366, 308] on input "Electric" at bounding box center [372, 302] width 12 height 12
radio input "true"
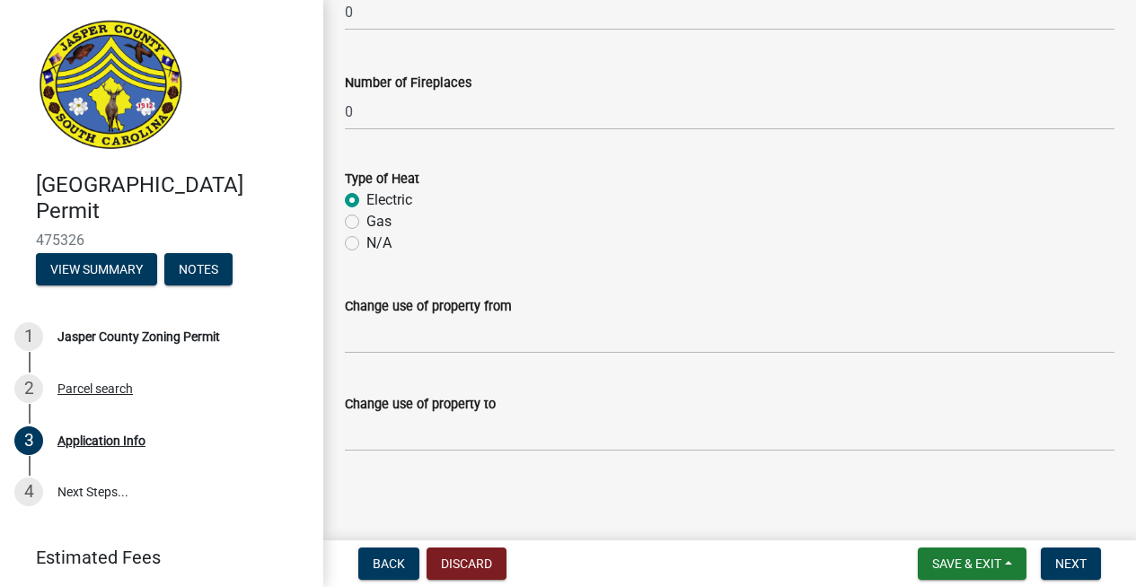
scroll to position [3128, 0]
click at [1065, 565] on span "Next" at bounding box center [1070, 564] width 31 height 14
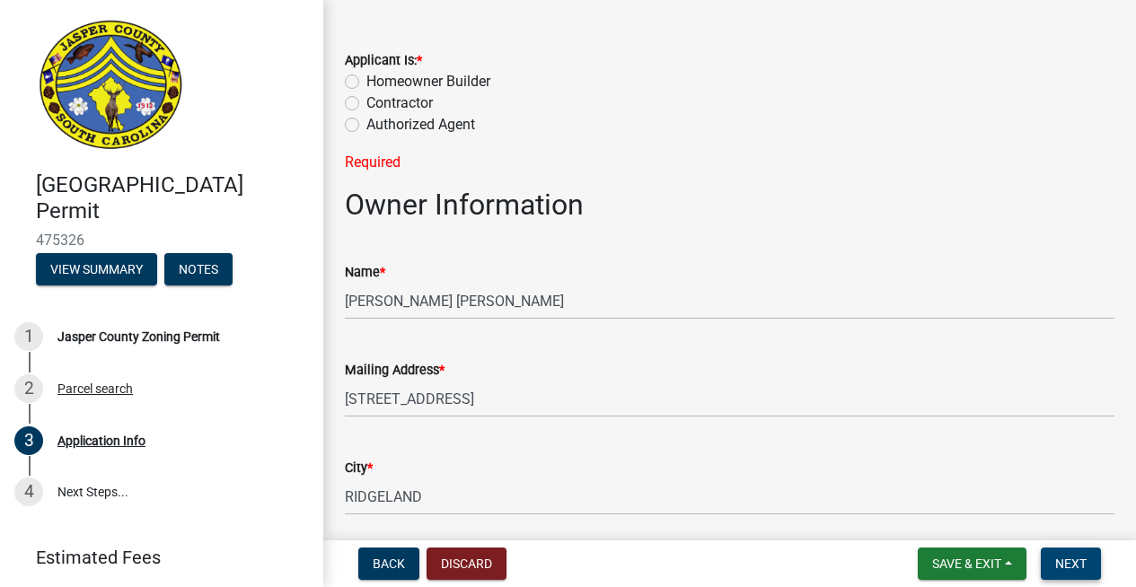
scroll to position [0, 0]
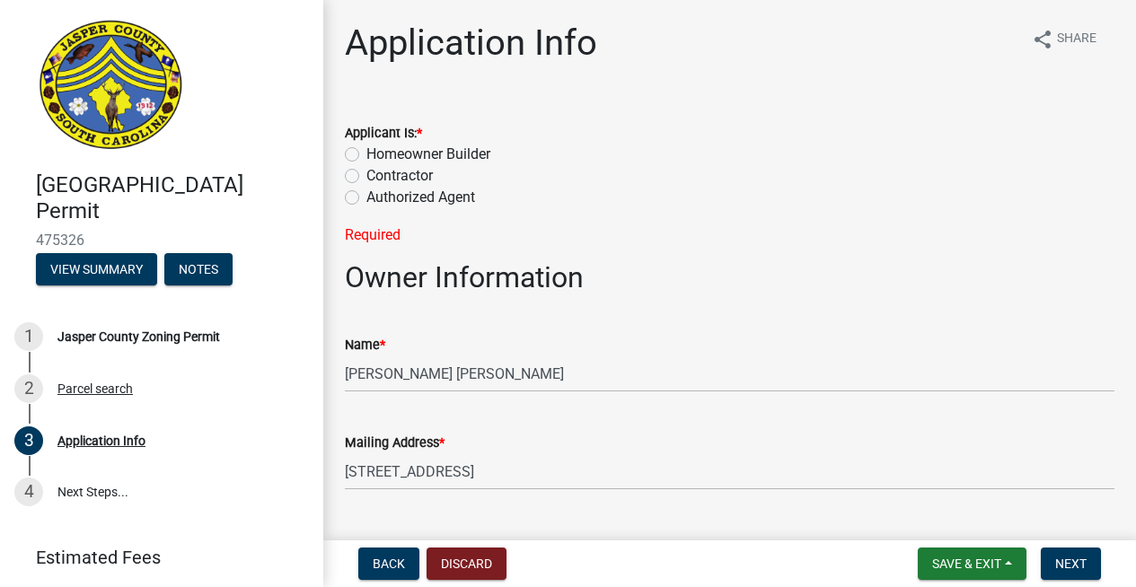
click at [366, 154] on label "Homeowner Builder" at bounding box center [428, 155] width 124 height 22
click at [366, 154] on input "Homeowner Builder" at bounding box center [372, 150] width 12 height 12
radio input "true"
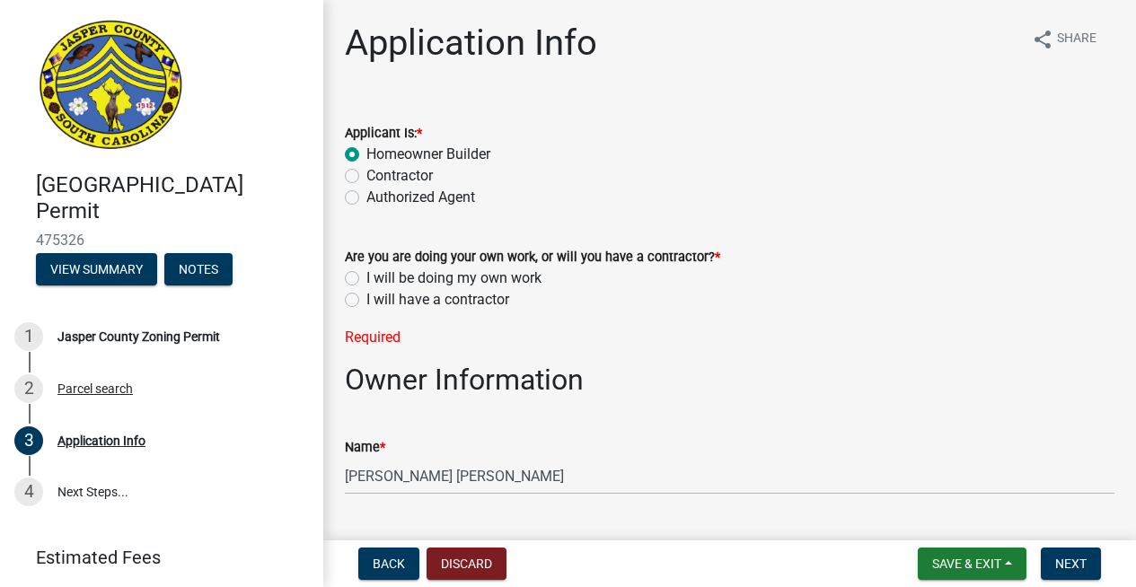
click at [366, 283] on label "I will be doing my own work" at bounding box center [453, 279] width 175 height 22
click at [366, 279] on input "I will be doing my own work" at bounding box center [372, 274] width 12 height 12
radio input "true"
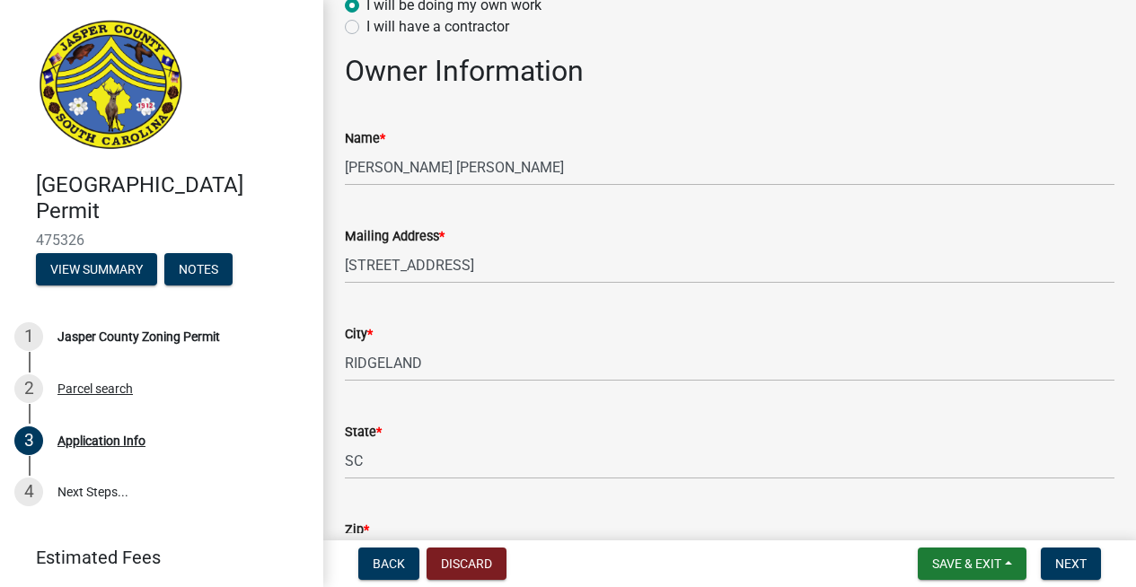
scroll to position [410, 0]
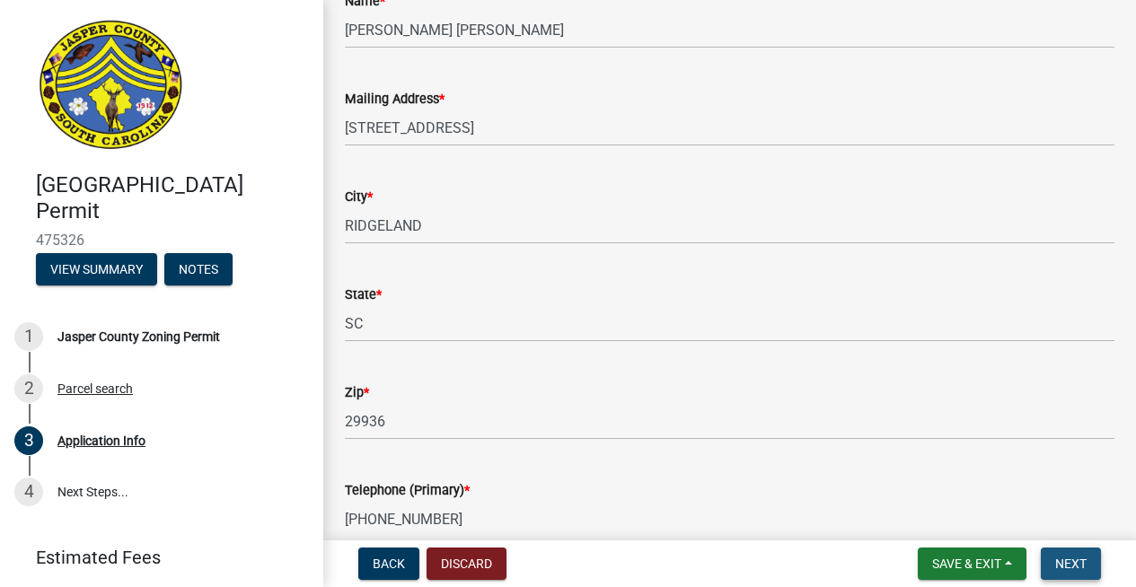
click at [1070, 557] on span "Next" at bounding box center [1070, 564] width 31 height 14
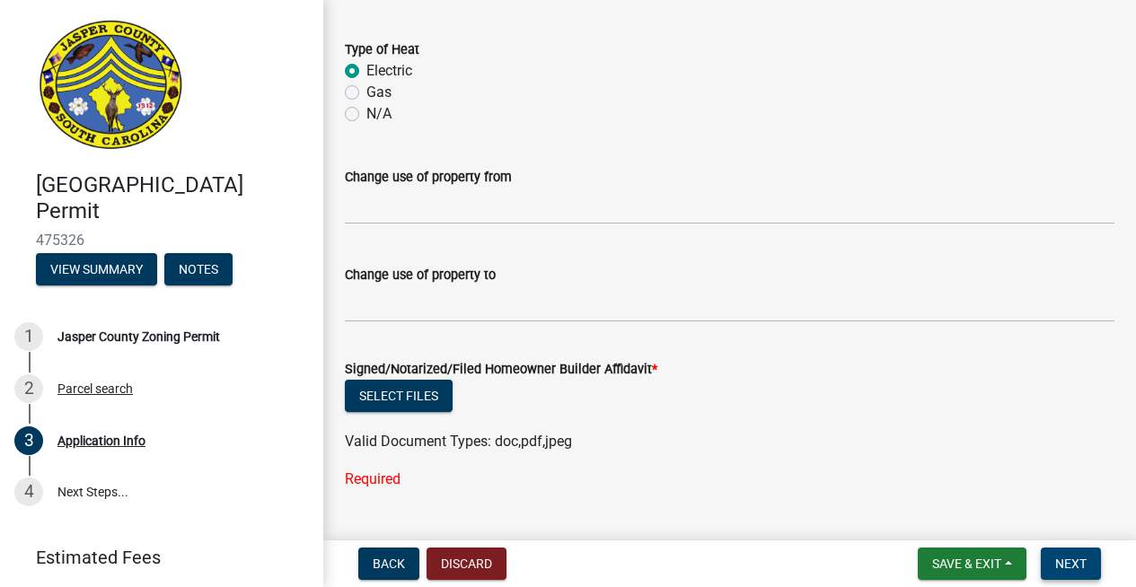
scroll to position [3398, 0]
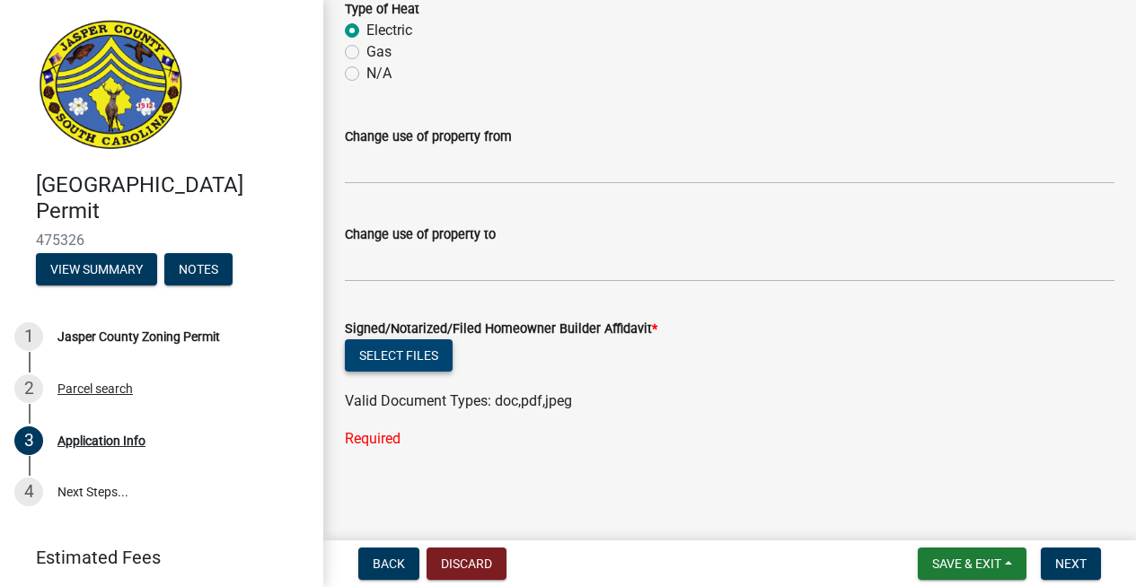
click at [395, 363] on button "Select files" at bounding box center [399, 355] width 108 height 32
